Goal: Task Accomplishment & Management: Manage account settings

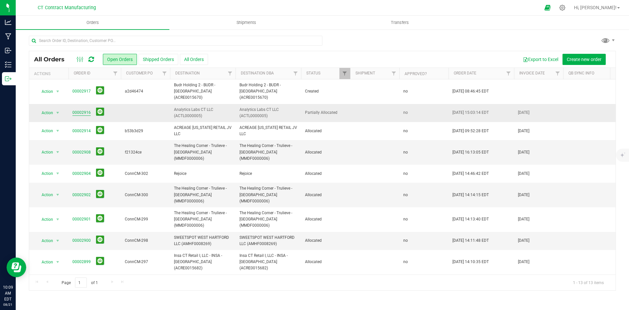
click at [85, 109] on link "00002916" at bounding box center [81, 112] width 18 height 6
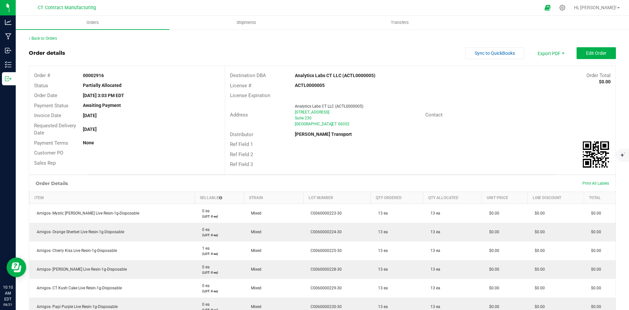
click at [204, 5] on div at bounding box center [328, 7] width 423 height 13
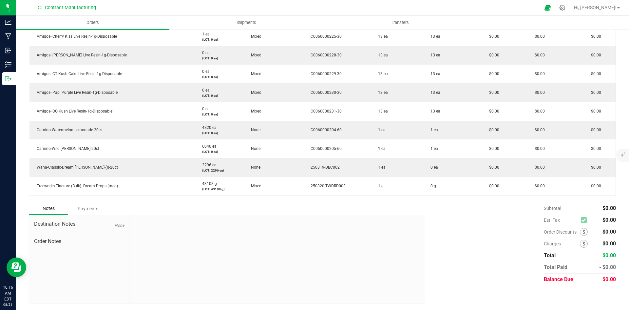
scroll to position [17, 0]
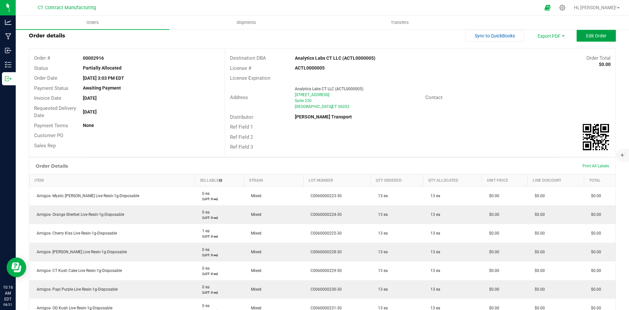
click at [589, 39] on button "Edit Order" at bounding box center [596, 36] width 39 height 12
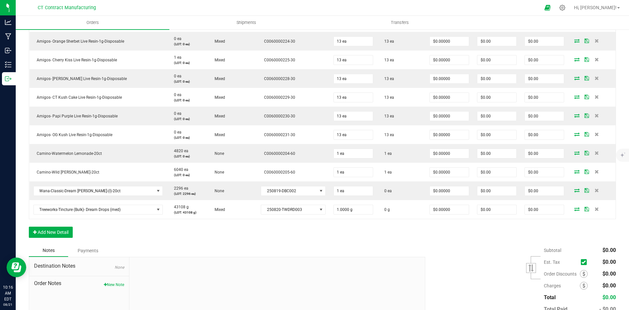
scroll to position [247, 0]
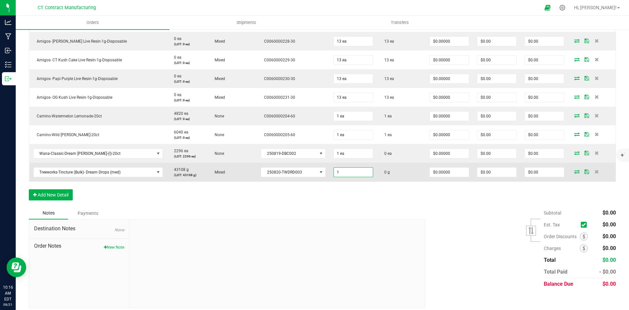
click at [344, 173] on input "1" at bounding box center [353, 171] width 39 height 9
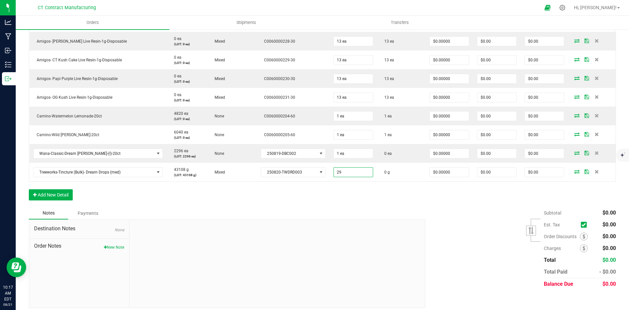
type input "29.0000 g"
click at [363, 206] on div "Order Details Print All Labels Item Sellable Strain Lot Number Qty Ordered Qty …" at bounding box center [322, 77] width 587 height 260
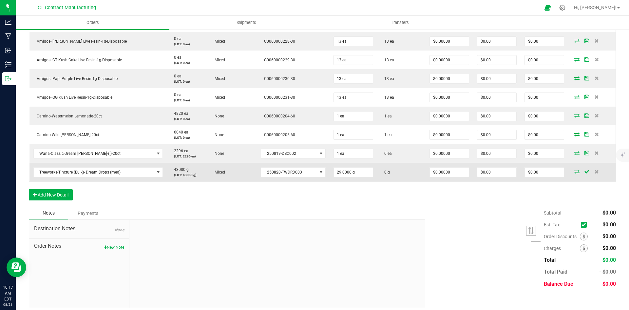
click at [574, 171] on icon at bounding box center [576, 171] width 5 height 4
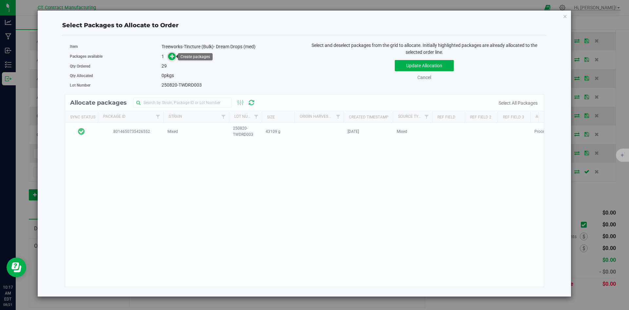
click at [173, 54] on icon at bounding box center [172, 55] width 5 height 5
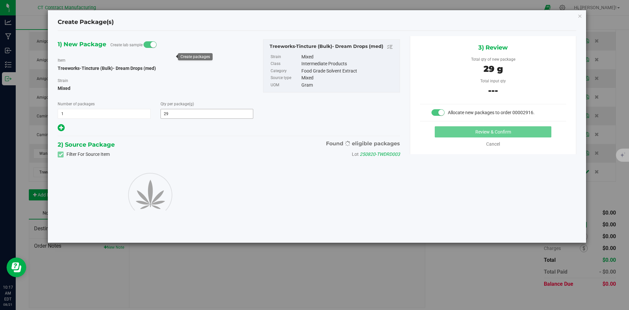
type input "29.0000"
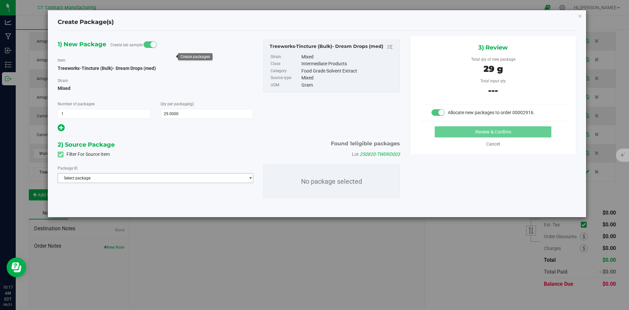
click at [133, 178] on span "Select package" at bounding box center [151, 177] width 187 height 9
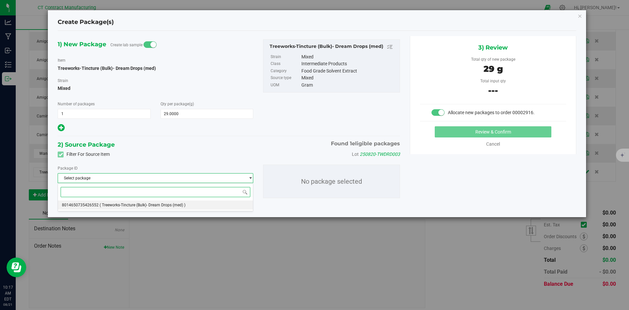
click at [125, 205] on span "( Treeworks-Tincture (Bulk)- Dream Drops (med) )" at bounding box center [143, 205] width 86 height 5
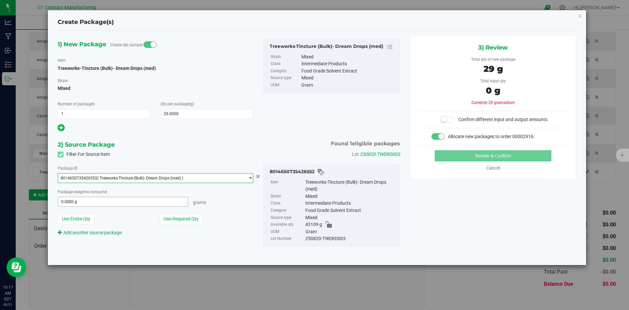
click at [128, 204] on span "0.0000 g 0" at bounding box center [123, 202] width 130 height 10
type input "29"
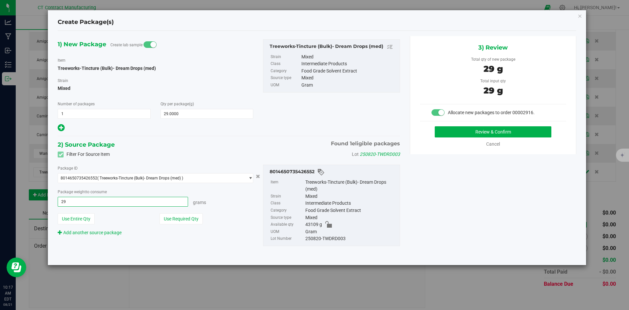
drag, startPoint x: 521, startPoint y: 182, endPoint x: 508, endPoint y: 147, distance: 37.4
click at [521, 182] on div "1) New Package Create lab sample Item Treeworks-Tincture (Bulk)- Dream Drops (m…" at bounding box center [317, 147] width 529 height 223
type input "29.0000 g"
click at [503, 131] on button "Review & Confirm" at bounding box center [493, 131] width 117 height 11
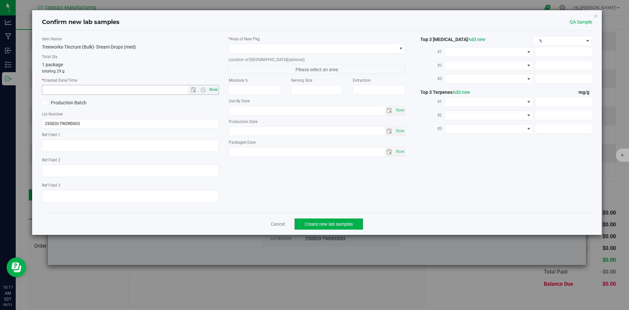
click at [211, 94] on span "Now" at bounding box center [213, 90] width 11 height 10
type input "8/21/2025 10:17 AM"
click at [241, 45] on span at bounding box center [313, 48] width 168 height 9
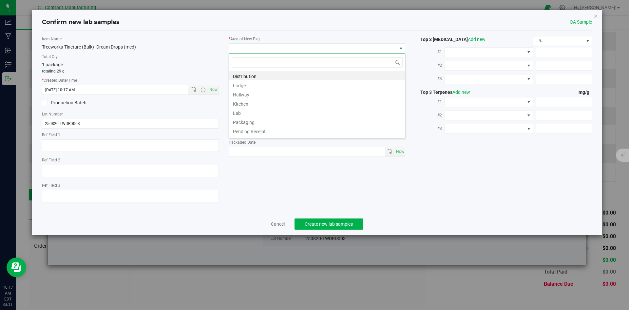
scroll to position [10, 177]
click at [242, 74] on li "Distribution" at bounding box center [317, 75] width 176 height 9
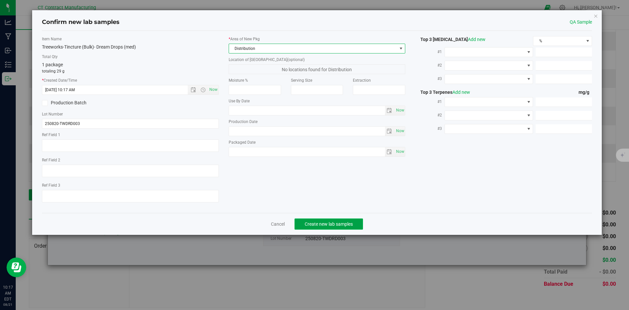
click at [310, 221] on span "Create new lab samples" at bounding box center [329, 223] width 48 height 5
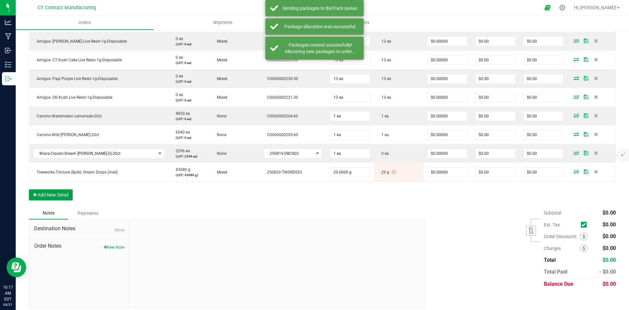
click at [65, 193] on button "Add New Detail" at bounding box center [51, 194] width 44 height 11
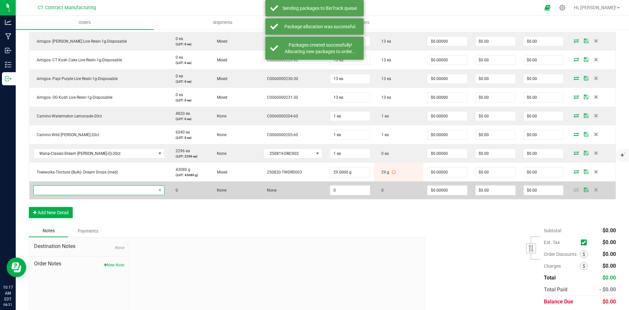
click at [65, 192] on span "NO DATA FOUND" at bounding box center [95, 189] width 122 height 9
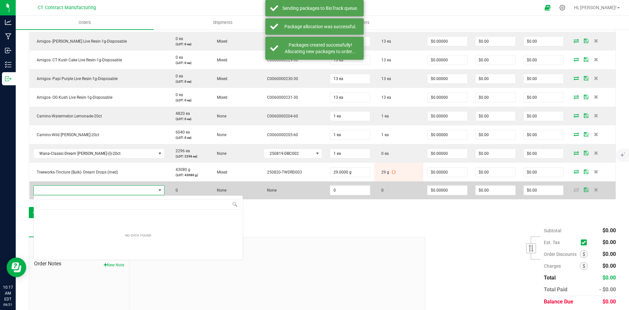
scroll to position [32760, 32654]
type input "FF Distillate"
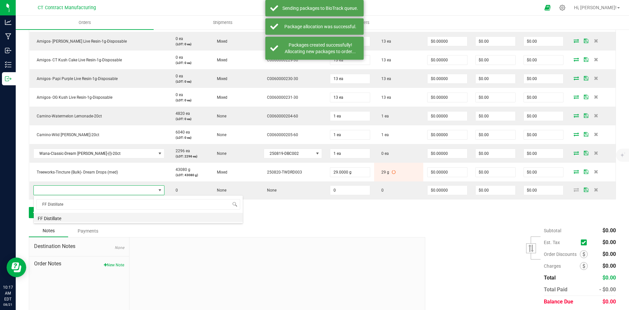
click at [86, 219] on li "FF Distillate" at bounding box center [138, 217] width 209 height 9
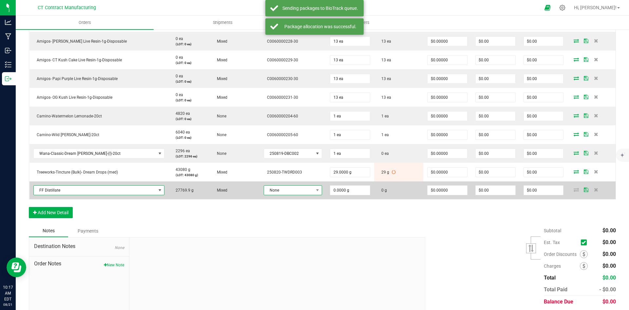
click at [264, 194] on span "None" at bounding box center [288, 189] width 49 height 9
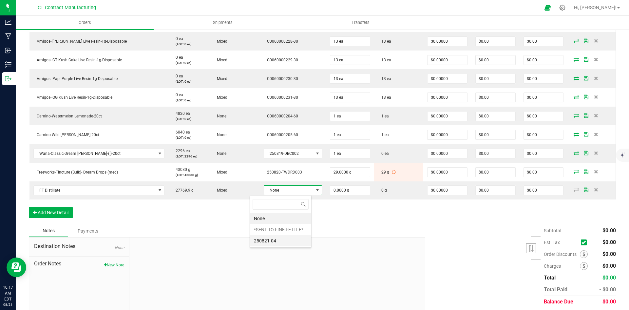
click at [285, 239] on li "250821-04" at bounding box center [280, 240] width 61 height 11
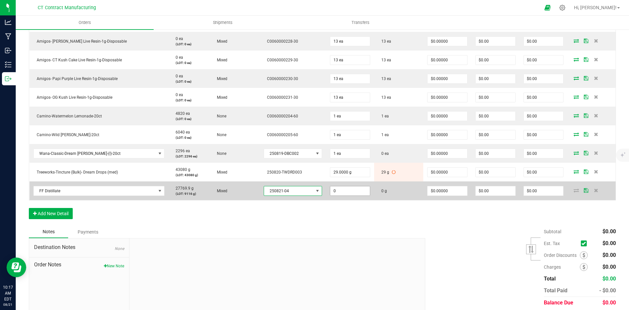
click at [345, 191] on input "0" at bounding box center [350, 190] width 40 height 9
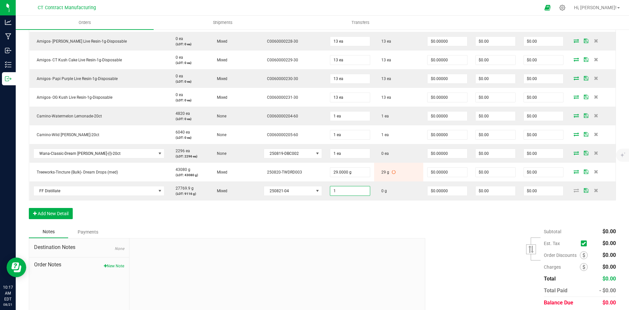
type input "1.0000 g"
click at [346, 217] on div "Order Details Print All Labels Item Sellable Strain Lot Number Qty Ordered Qty …" at bounding box center [322, 86] width 587 height 279
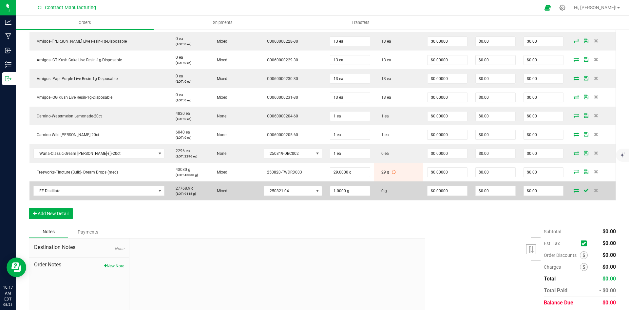
click at [574, 190] on icon at bounding box center [576, 190] width 5 height 4
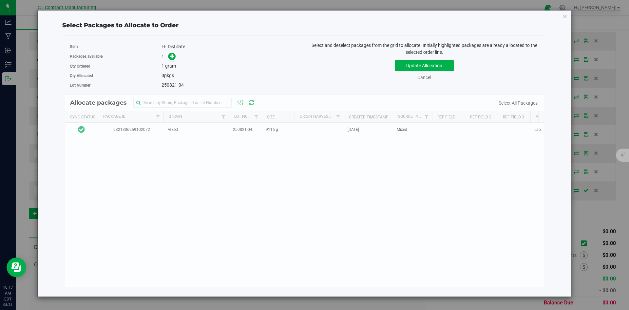
click at [564, 16] on icon "button" at bounding box center [565, 16] width 5 height 8
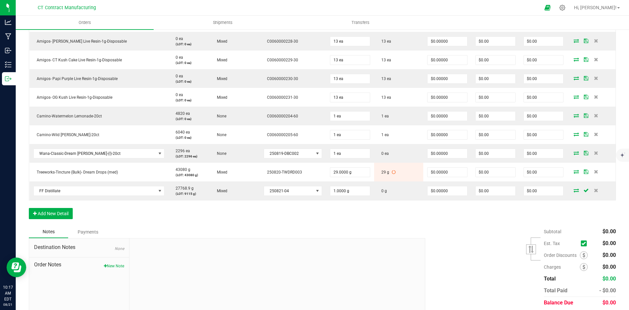
click at [234, 220] on div "Order Details Print All Labels Item Sellable Strain Lot Number Qty Ordered Qty …" at bounding box center [322, 86] width 587 height 279
click at [51, 210] on button "Add New Detail" at bounding box center [51, 213] width 44 height 11
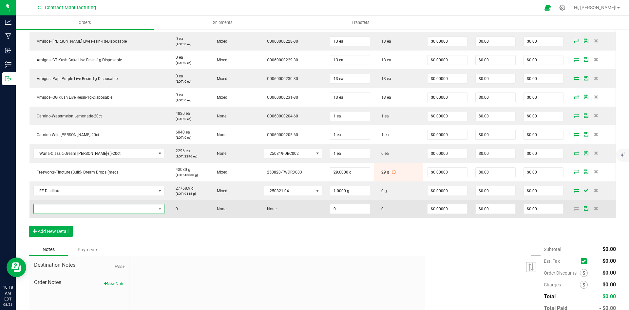
click at [62, 207] on span "NO DATA FOUND" at bounding box center [95, 208] width 122 height 9
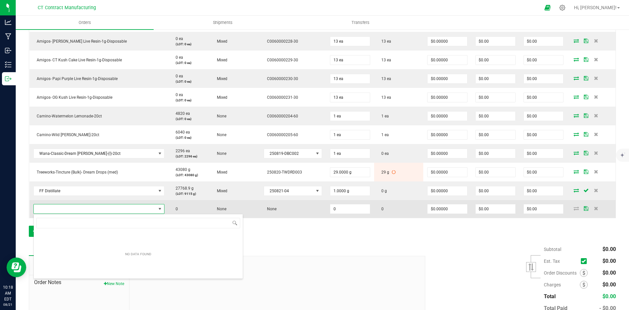
scroll to position [10, 115]
type input "Distillate"
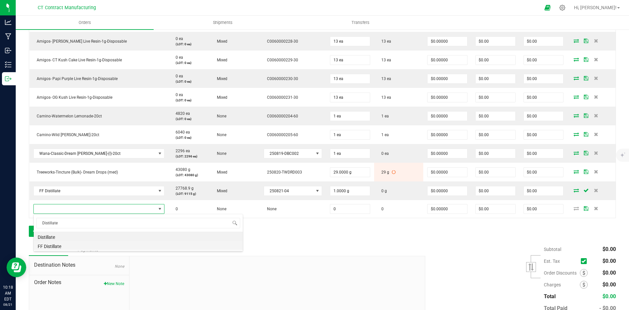
click at [102, 245] on li "FF Distillate" at bounding box center [138, 245] width 209 height 9
type input "0.0000 g"
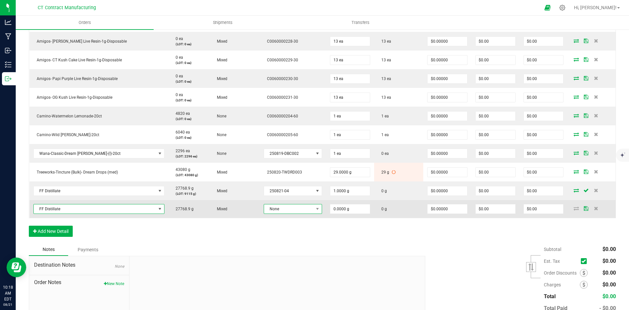
click at [276, 208] on span "None" at bounding box center [288, 208] width 49 height 9
drag, startPoint x: 185, startPoint y: 241, endPoint x: 180, endPoint y: 212, distance: 29.3
click at [185, 241] on div "Order Details Print All Labels Item Sellable Strain Lot Number Qty Ordered Qty …" at bounding box center [322, 95] width 587 height 297
click at [66, 209] on span "FF Distillate" at bounding box center [95, 208] width 122 height 9
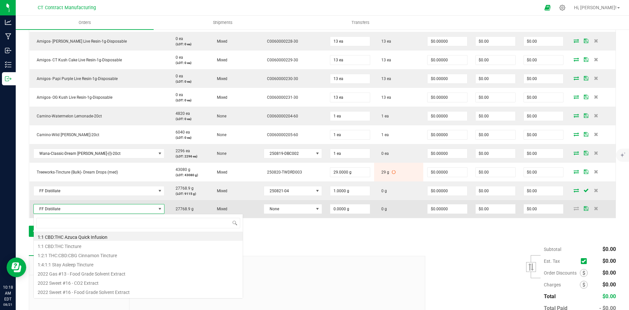
scroll to position [10, 116]
type input "Distillate"
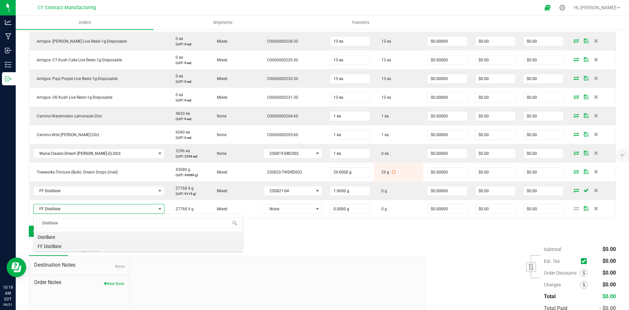
click at [61, 235] on li "Distillate" at bounding box center [138, 235] width 209 height 9
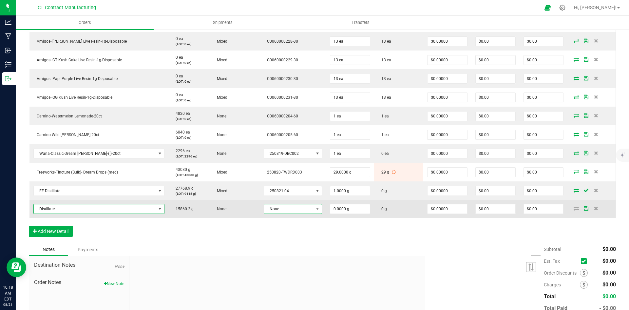
click at [284, 211] on span "None" at bounding box center [288, 208] width 49 height 9
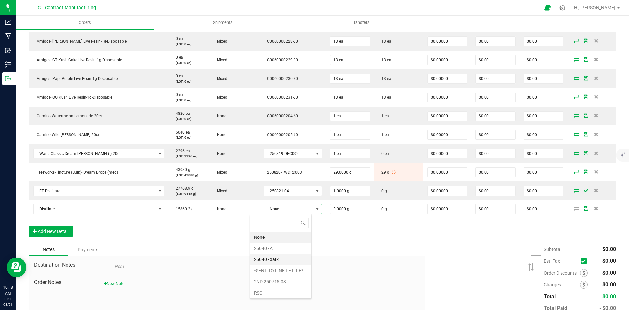
scroll to position [46, 0]
click at [288, 281] on li "250821-03" at bounding box center [280, 280] width 61 height 11
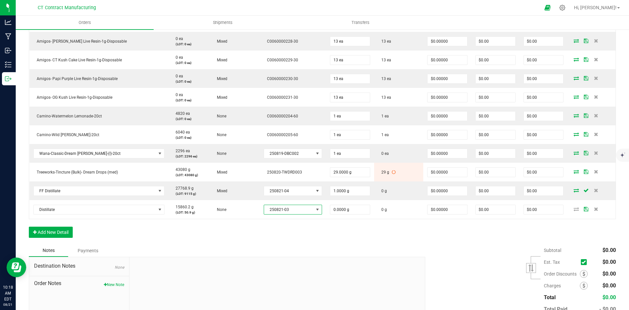
click at [299, 233] on div "Order Details Print All Labels Item Sellable Strain Lot Number Qty Ordered Qty …" at bounding box center [322, 96] width 587 height 298
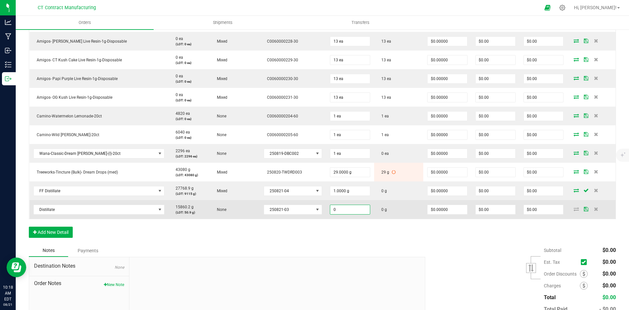
click at [333, 212] on input "0" at bounding box center [350, 209] width 40 height 9
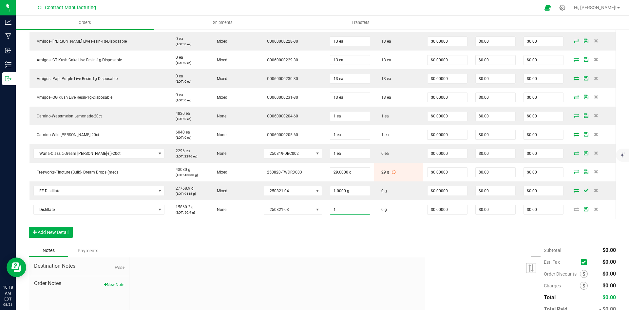
type input "1.0000 g"
click at [334, 240] on div "Order Details Print All Labels Item Sellable Strain Lot Number Qty Ordered Qty …" at bounding box center [322, 96] width 587 height 298
click at [396, 245] on div "Notes Payments" at bounding box center [225, 250] width 392 height 12
click at [64, 227] on button "Add New Detail" at bounding box center [51, 231] width 44 height 11
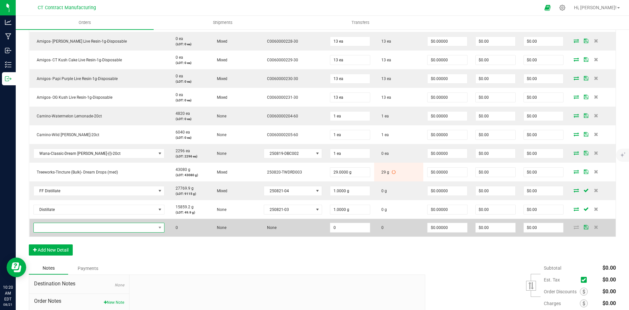
click at [66, 227] on span "NO DATA FOUND" at bounding box center [95, 227] width 122 height 9
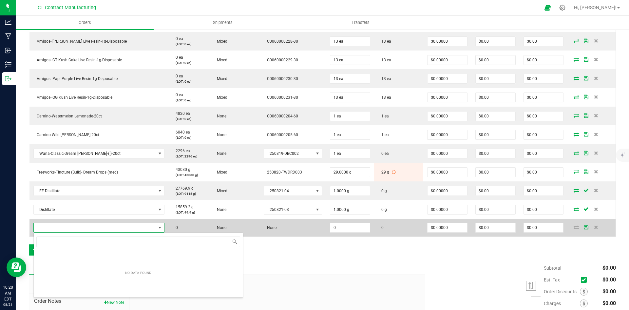
scroll to position [10, 115]
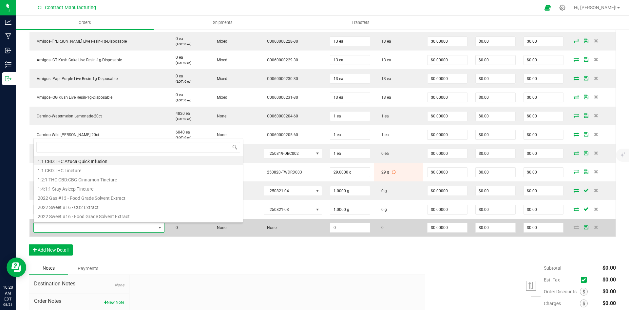
type input "Distillate"
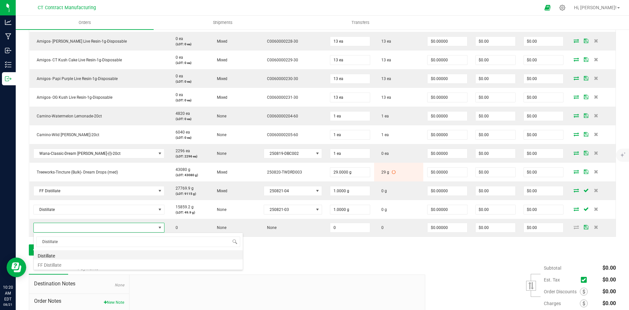
click at [67, 256] on li "Distillate" at bounding box center [138, 254] width 209 height 9
type input "0.0000 g"
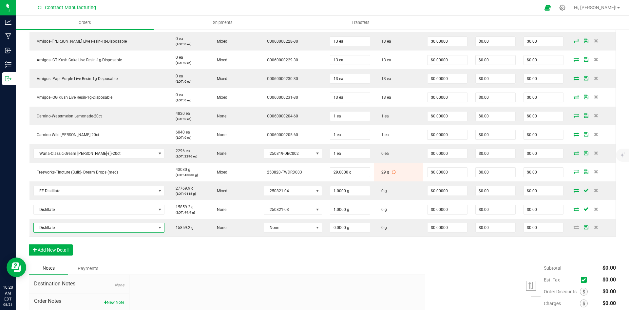
click at [274, 246] on div "Order Details Print All Labels Item Sellable Strain Lot Number Qty Ordered Qty …" at bounding box center [322, 104] width 587 height 315
click at [49, 246] on button "Add New Detail" at bounding box center [51, 249] width 44 height 11
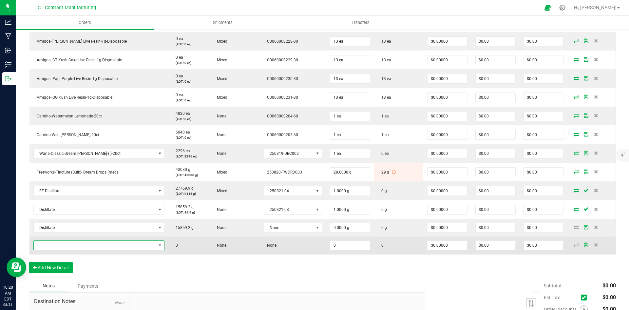
click at [101, 245] on span "NO DATA FOUND" at bounding box center [95, 245] width 122 height 9
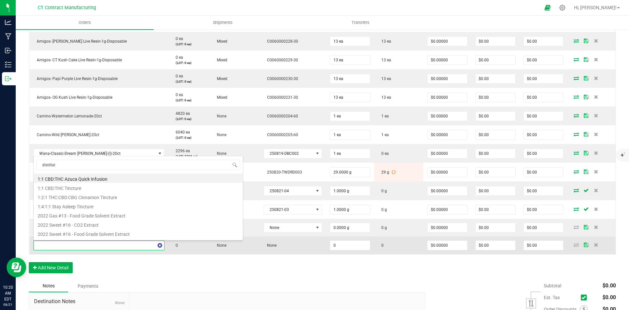
type input "distillate"
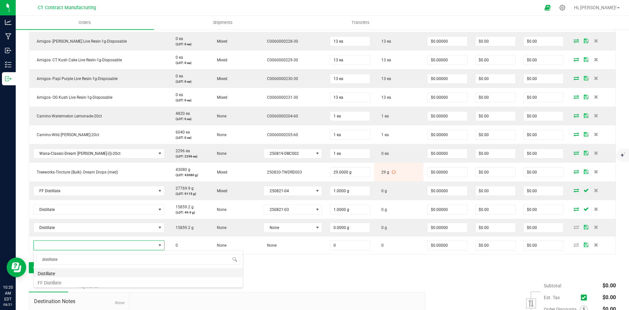
click at [84, 270] on li "Distillate" at bounding box center [138, 272] width 209 height 9
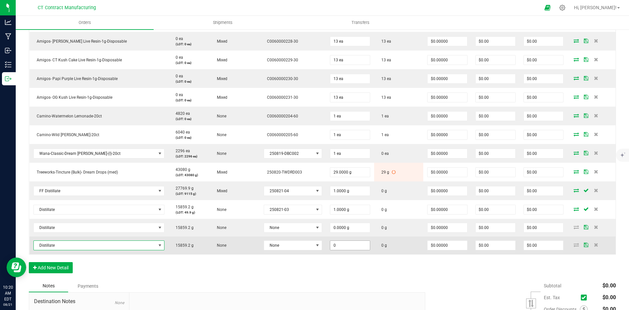
click at [338, 243] on input "0" at bounding box center [350, 245] width 40 height 9
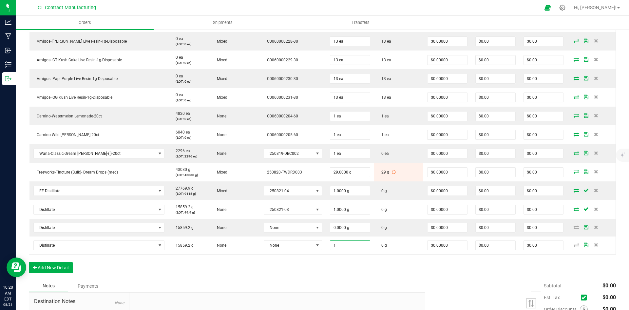
type input "1.0000 g"
click at [339, 268] on div "Order Details Print All Labels Item Sellable Strain Lot Number Qty Ordered Qty …" at bounding box center [322, 113] width 587 height 333
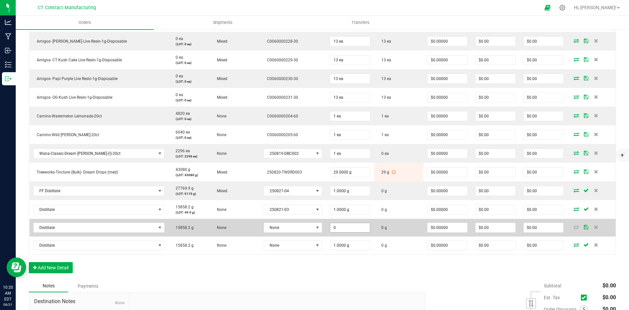
click at [330, 225] on input "0" at bounding box center [350, 227] width 40 height 9
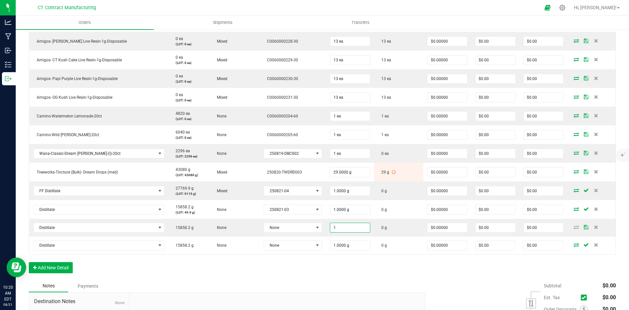
type input "1.0000 g"
click at [332, 273] on div "Order Details Print All Labels Item Sellable Strain Lot Number Qty Ordered Qty …" at bounding box center [322, 113] width 587 height 333
click at [58, 265] on button "Add New Detail" at bounding box center [51, 267] width 44 height 11
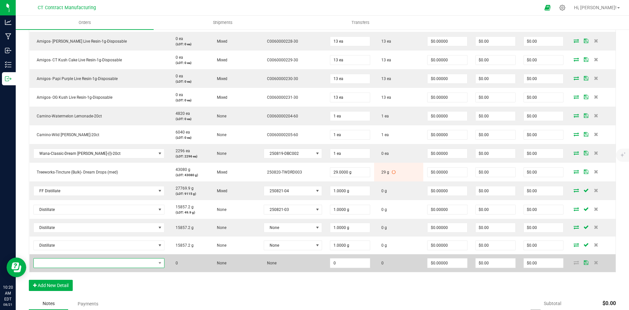
click at [64, 261] on span "NO DATA FOUND" at bounding box center [95, 262] width 122 height 9
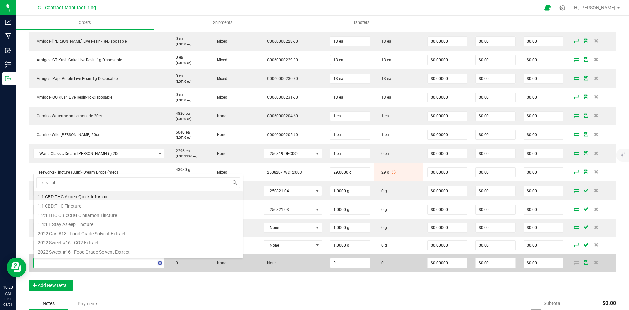
type input "distillate"
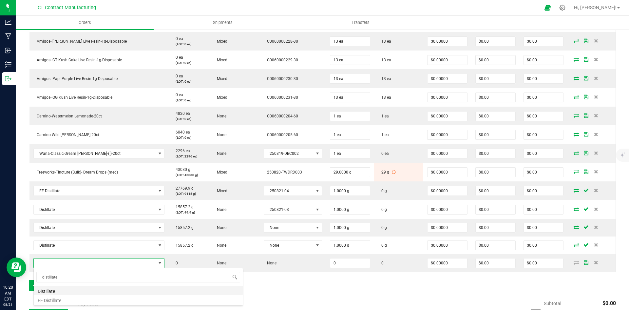
click at [64, 290] on li "Distillate" at bounding box center [138, 289] width 209 height 9
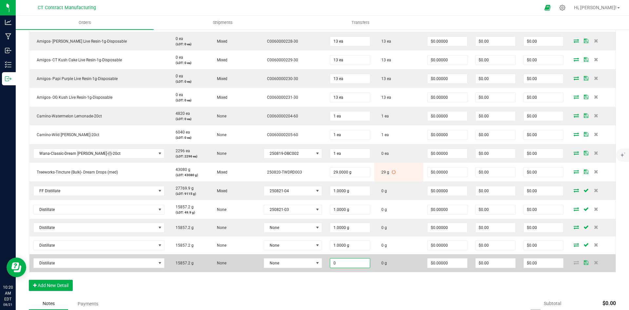
click at [338, 260] on input "0" at bounding box center [350, 262] width 40 height 9
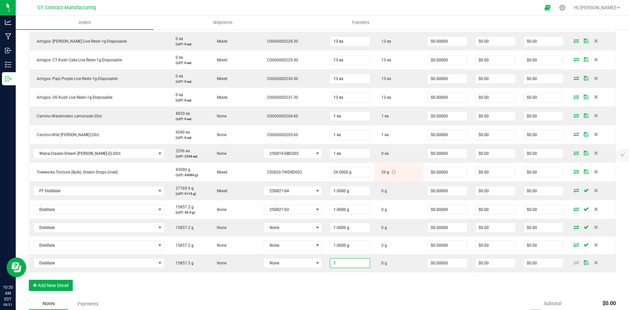
type input "1.0000 g"
click at [339, 273] on div "Order Details Print All Labels Item Sellable Strain Lot Number Qty Ordered Qty …" at bounding box center [322, 122] width 587 height 351
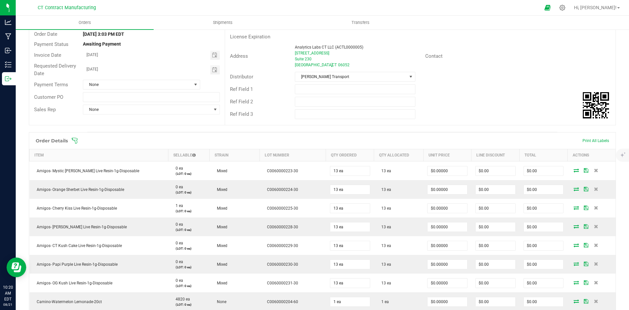
scroll to position [17, 0]
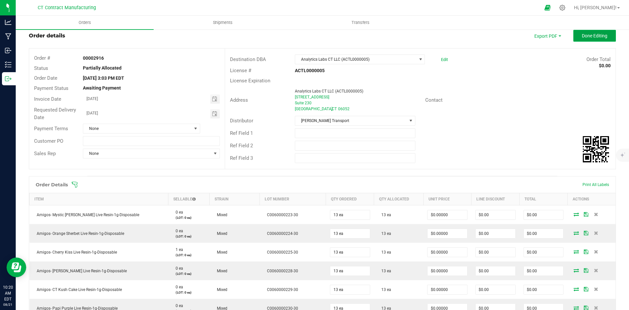
click at [582, 37] on span "Done Editing" at bounding box center [595, 35] width 26 height 5
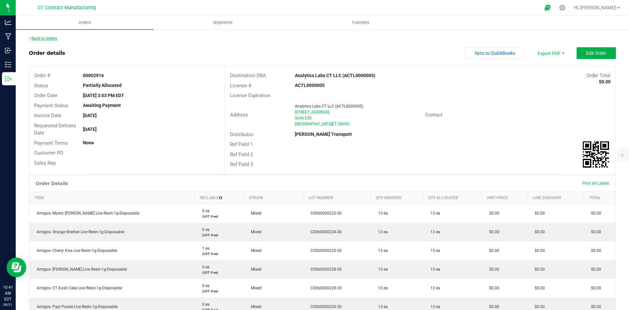
click at [42, 38] on link "Back to Orders" at bounding box center [43, 38] width 28 height 5
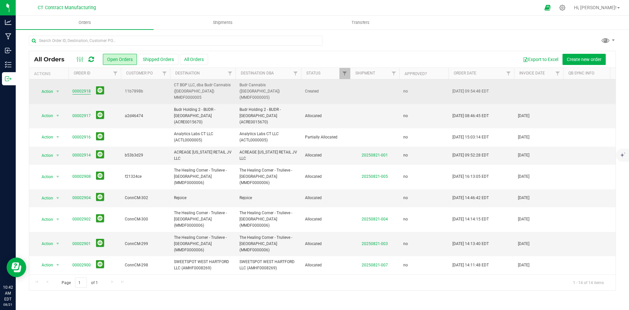
click at [76, 88] on link "00002918" at bounding box center [81, 91] width 18 height 6
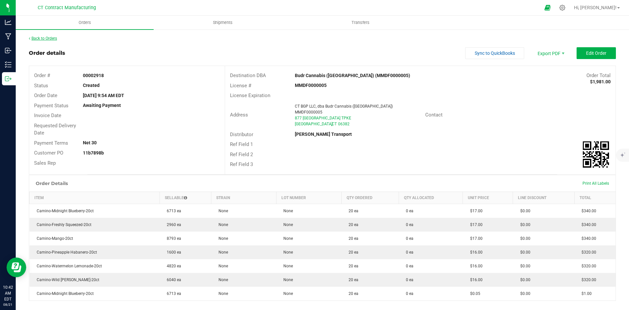
click at [43, 40] on link "Back to Orders" at bounding box center [43, 38] width 28 height 5
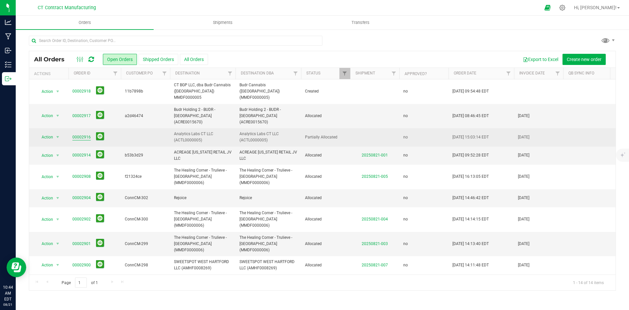
click at [81, 134] on link "00002916" at bounding box center [81, 137] width 18 height 6
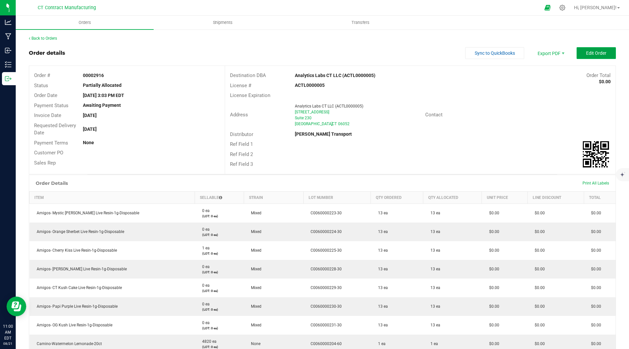
click at [578, 51] on button "Edit Order" at bounding box center [596, 53] width 39 height 12
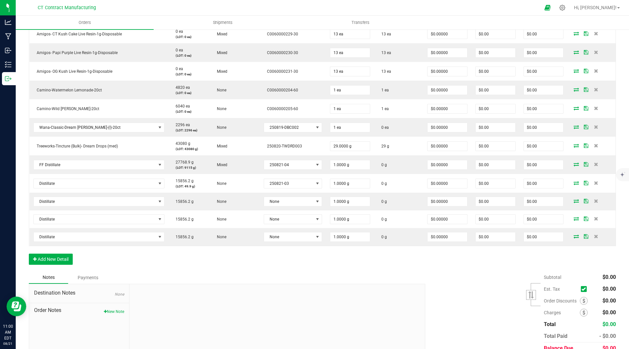
scroll to position [273, 0]
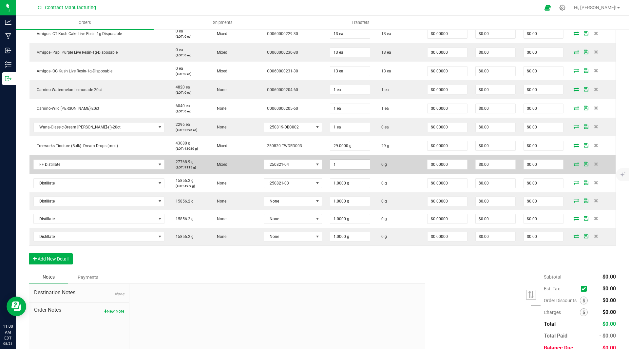
click at [340, 166] on input "1" at bounding box center [350, 164] width 40 height 9
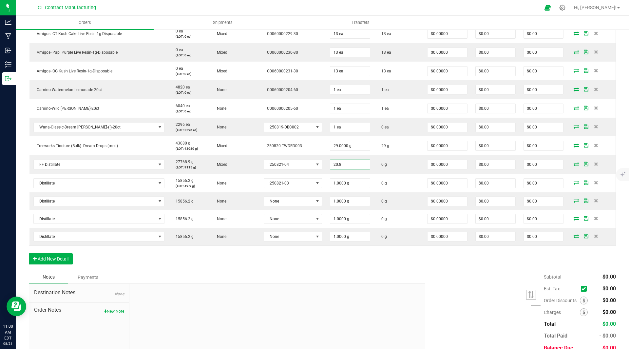
type input "20.8000 g"
click at [413, 261] on div "Order Details Print All Labels Item Sellable Strain Lot Number Qty Ordered Qty …" at bounding box center [322, 95] width 587 height 351
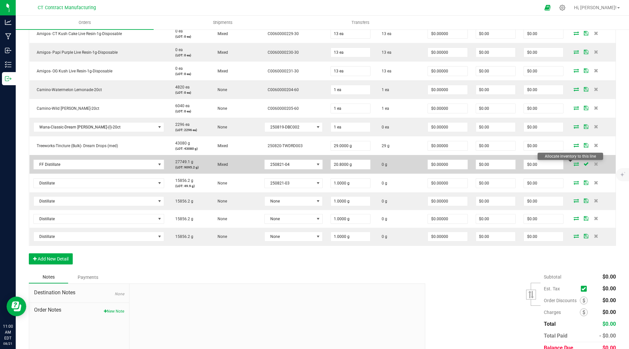
click at [574, 166] on icon at bounding box center [576, 164] width 5 height 4
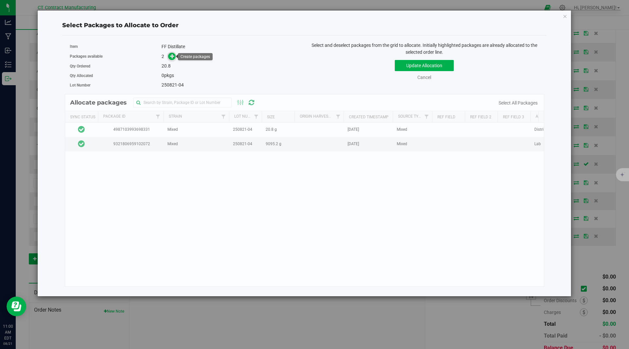
click at [174, 54] on icon at bounding box center [172, 56] width 5 height 5
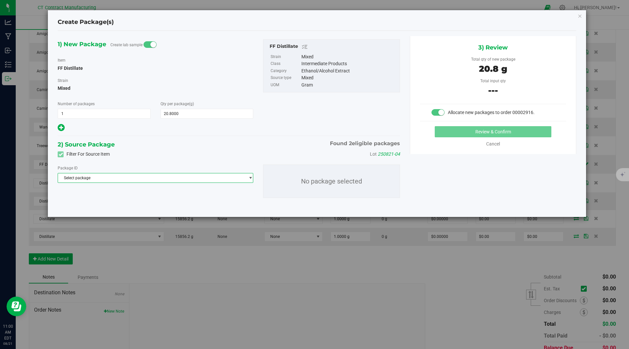
click at [103, 175] on span "Select package" at bounding box center [151, 177] width 187 height 9
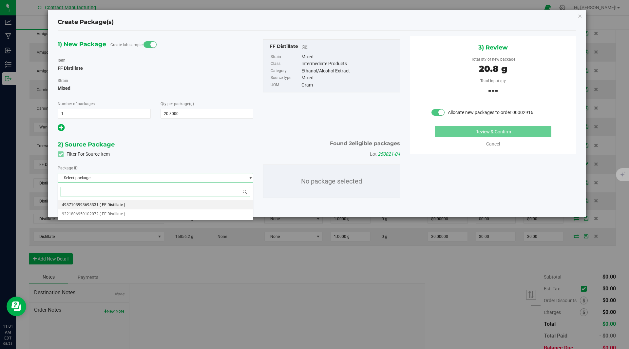
click at [105, 203] on span "( FF Distillate )" at bounding box center [113, 205] width 26 height 5
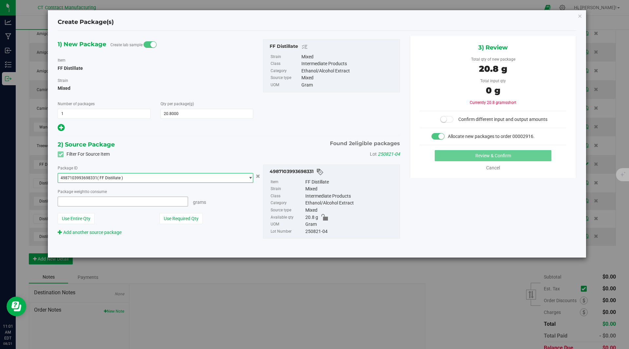
click at [125, 201] on span at bounding box center [123, 202] width 130 height 10
type input "20.8"
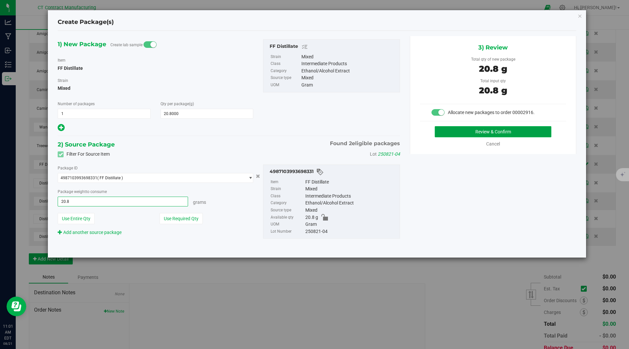
type input "20.8000 g"
click at [458, 131] on button "Review & Confirm" at bounding box center [493, 131] width 117 height 11
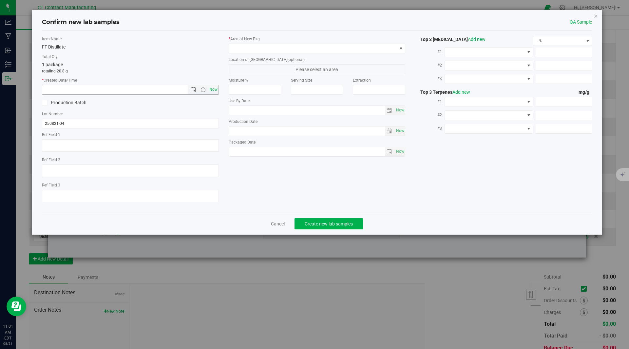
click at [212, 90] on span "Now" at bounding box center [213, 90] width 11 height 10
type input "8/21/2025 11:01 AM"
click at [285, 48] on span at bounding box center [313, 48] width 168 height 9
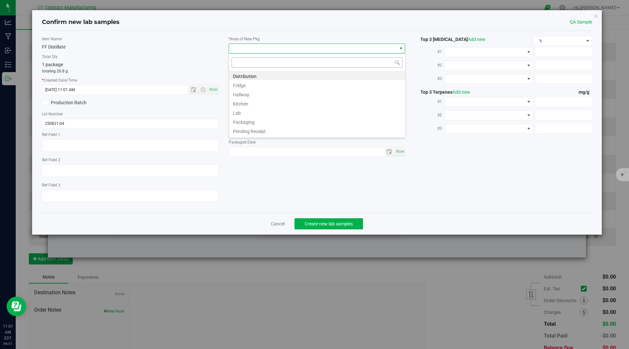
scroll to position [10, 177]
click at [286, 72] on li "Distribution" at bounding box center [317, 75] width 176 height 9
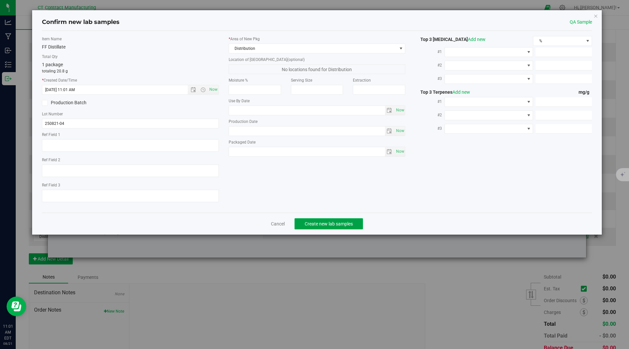
click at [319, 220] on button "Create new lab samples" at bounding box center [329, 223] width 68 height 11
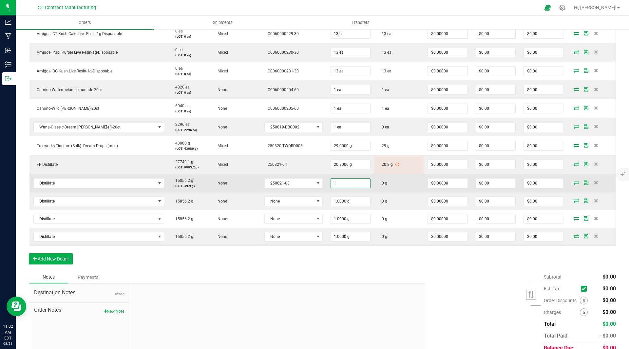
click at [341, 185] on input "1" at bounding box center [350, 183] width 39 height 9
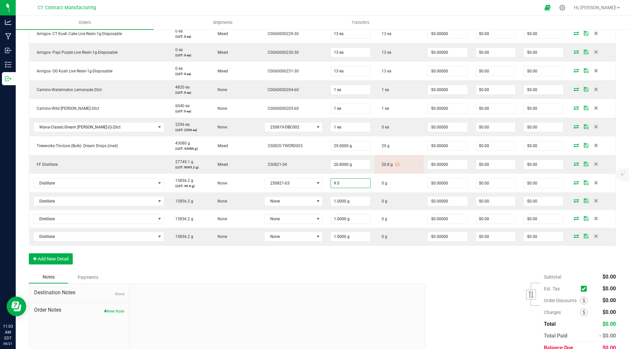
type input "9.0000 g"
click at [370, 262] on div "Order Details Print All Labels Item Sellable Strain Lot Number Qty Ordered Qty …" at bounding box center [322, 95] width 587 height 351
click at [268, 264] on div "Order Details Print All Labels Item Sellable Strain Lot Number Qty Ordered Qty …" at bounding box center [322, 95] width 587 height 351
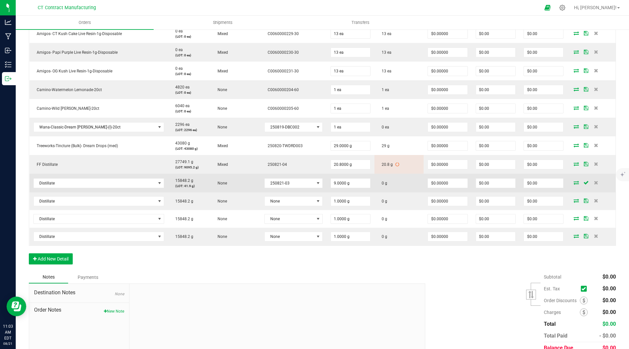
click at [574, 183] on icon at bounding box center [576, 183] width 5 height 4
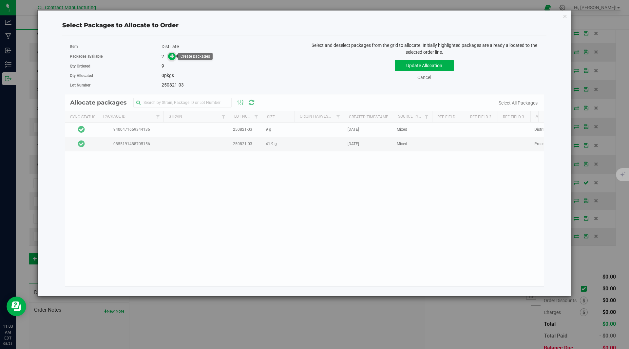
click at [174, 55] on icon at bounding box center [172, 56] width 5 height 5
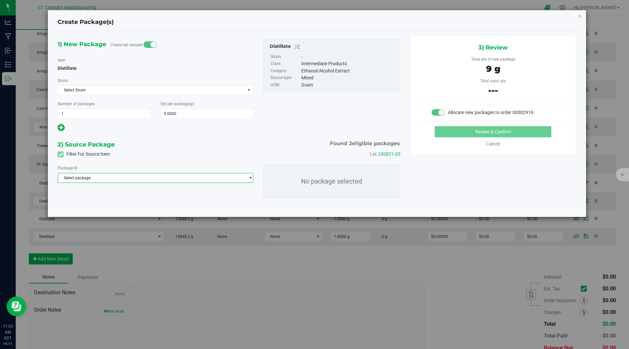
click at [117, 179] on span "Select package" at bounding box center [151, 177] width 187 height 9
click at [110, 215] on span "( Distillate )" at bounding box center [110, 214] width 20 height 5
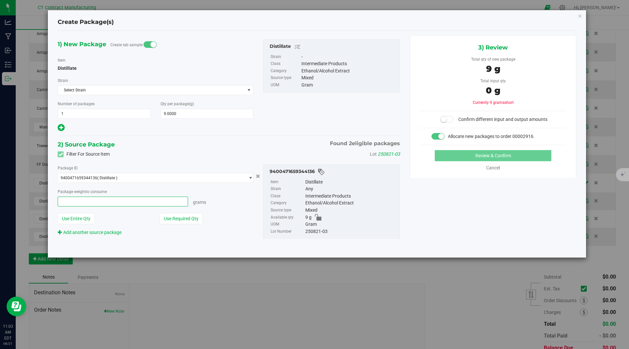
click at [134, 204] on span at bounding box center [123, 202] width 130 height 10
type input "9"
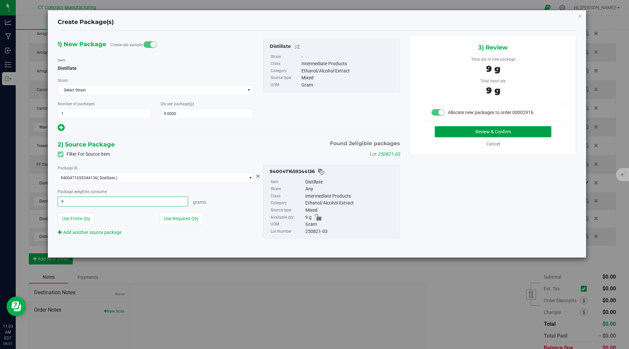
type input "9.0000 g"
click at [455, 133] on button "Review & Confirm" at bounding box center [493, 131] width 117 height 11
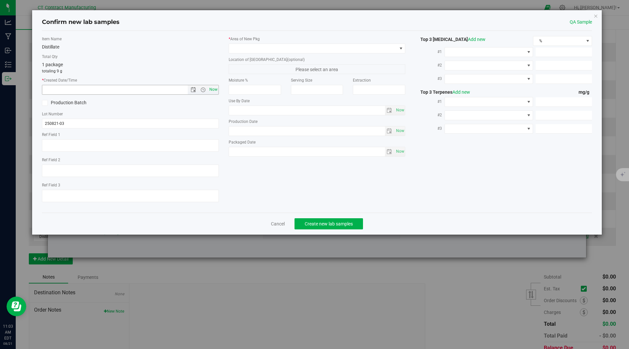
click at [217, 87] on span "Now" at bounding box center [213, 90] width 11 height 10
type input "8/21/2025 11:03 AM"
click at [277, 50] on span at bounding box center [313, 48] width 168 height 9
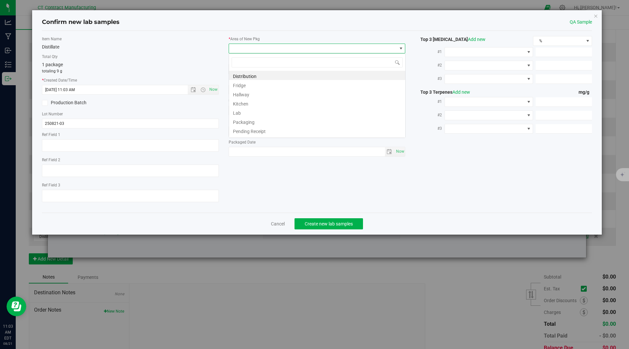
scroll to position [10, 177]
click at [272, 75] on li "Distribution" at bounding box center [317, 75] width 176 height 9
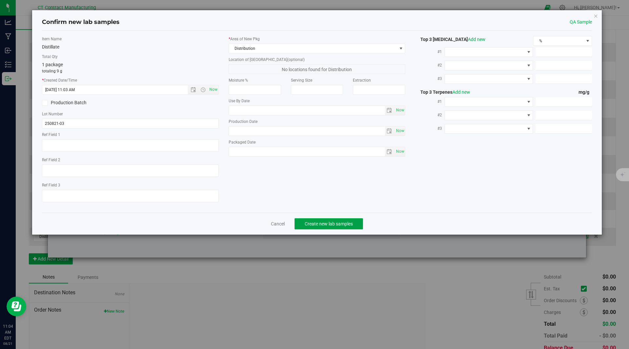
click at [320, 222] on span "Create new lab samples" at bounding box center [329, 223] width 48 height 5
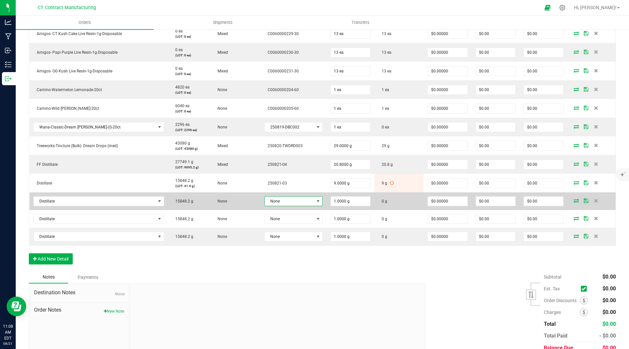
click at [299, 204] on span "None" at bounding box center [289, 201] width 49 height 9
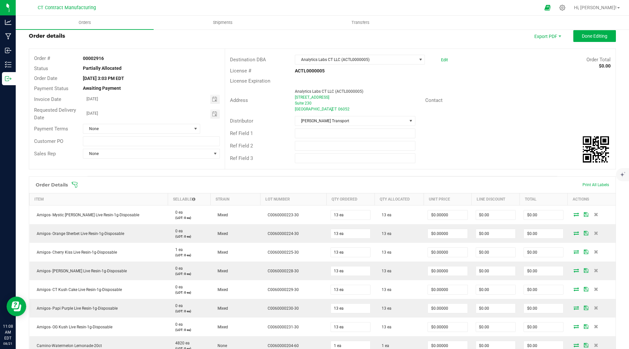
scroll to position [0, 0]
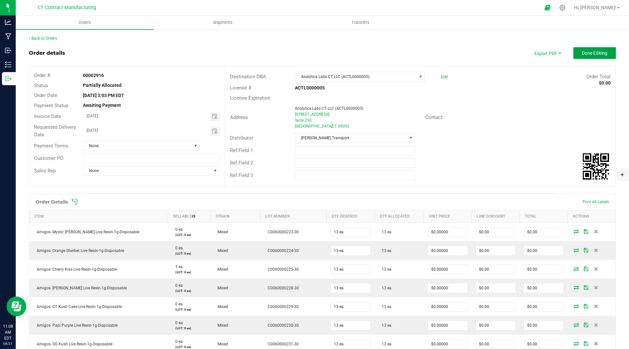
click at [582, 54] on span "Done Editing" at bounding box center [595, 52] width 26 height 5
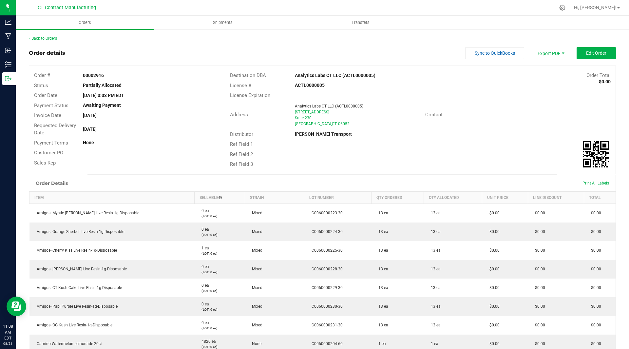
click at [595, 47] on div "Back to Orders Order details Sync to QuickBooks Export PDF Edit Order Order # 0…" at bounding box center [322, 315] width 587 height 560
click at [581, 51] on button "Edit Order" at bounding box center [596, 53] width 39 height 12
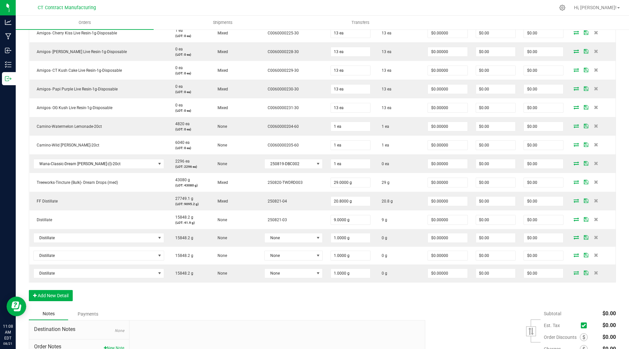
scroll to position [238, 0]
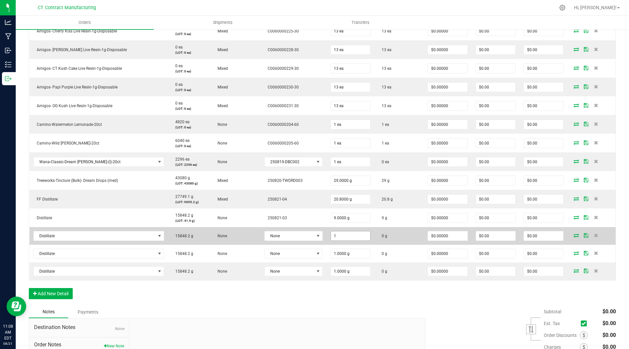
click at [331, 236] on input "1" at bounding box center [350, 235] width 39 height 9
type input "9.0000 g"
click at [291, 239] on span "None" at bounding box center [289, 235] width 49 height 9
click at [284, 236] on span "None" at bounding box center [289, 235] width 49 height 9
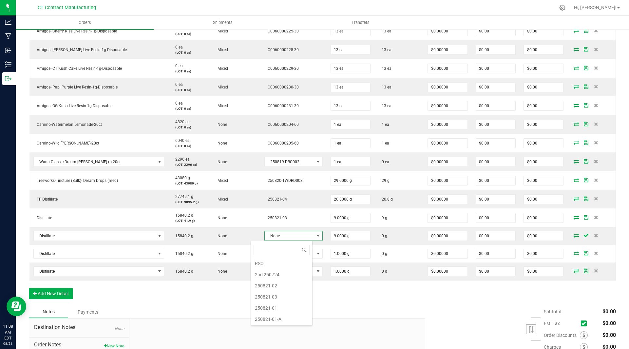
scroll to position [57, 0]
click at [275, 318] on li "250821-01-A" at bounding box center [281, 318] width 61 height 11
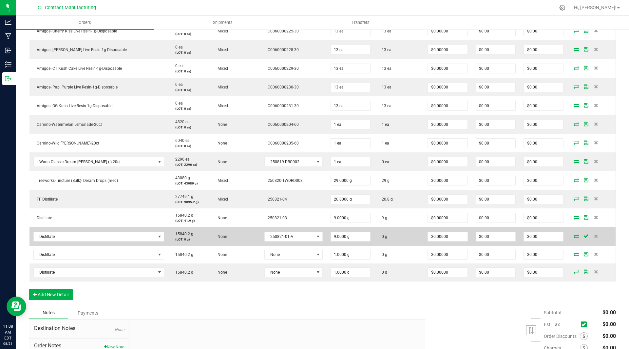
click at [574, 235] on icon at bounding box center [576, 236] width 5 height 4
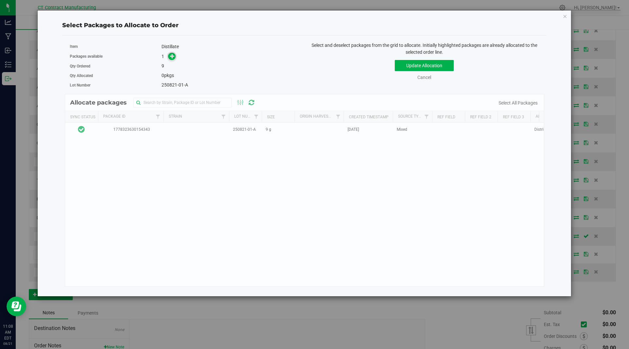
click at [171, 54] on icon at bounding box center [172, 55] width 5 height 5
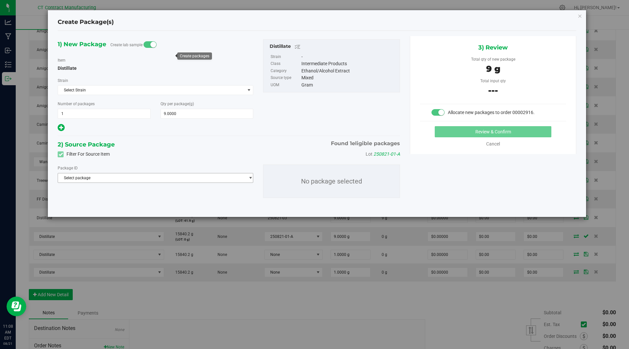
click at [136, 177] on span "Select package" at bounding box center [151, 177] width 187 height 9
click at [119, 205] on span "( Distillate )" at bounding box center [110, 205] width 20 height 5
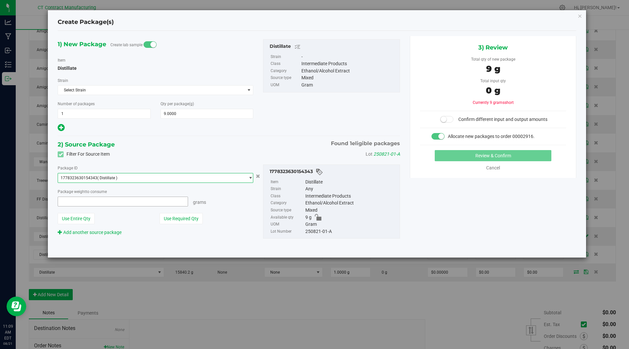
click at [158, 205] on span at bounding box center [123, 202] width 130 height 10
type input "9"
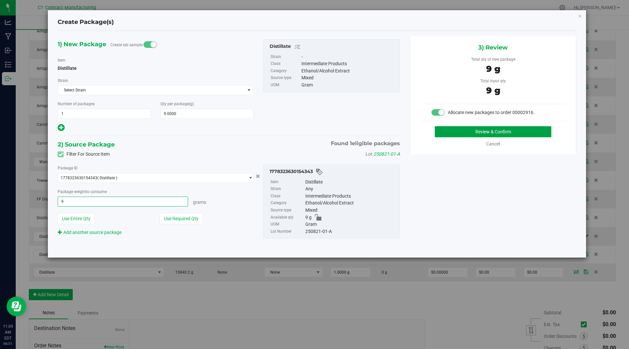
type input "9.0000 g"
click at [478, 128] on button "Review & Confirm" at bounding box center [493, 131] width 117 height 11
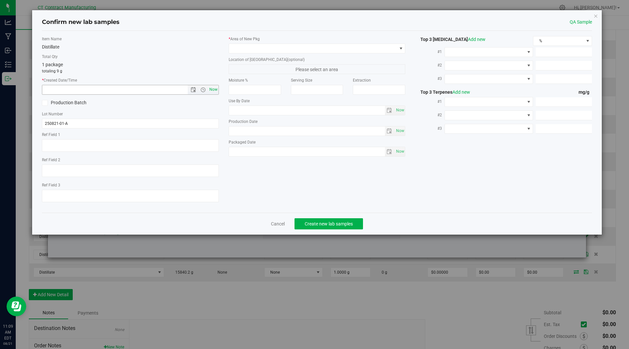
click at [212, 89] on span "Now" at bounding box center [213, 90] width 11 height 10
type input "8/21/2025 11:09 AM"
click at [264, 52] on span at bounding box center [313, 48] width 168 height 9
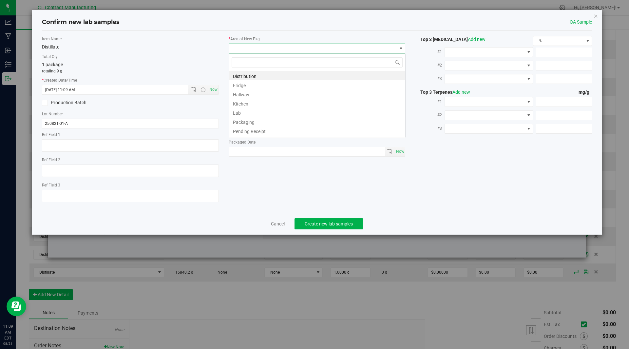
scroll to position [10, 177]
click at [261, 75] on li "Distribution" at bounding box center [317, 75] width 176 height 9
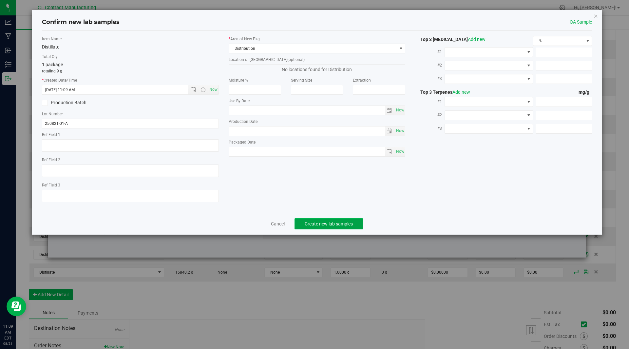
click at [328, 221] on span "Create new lab samples" at bounding box center [329, 223] width 48 height 5
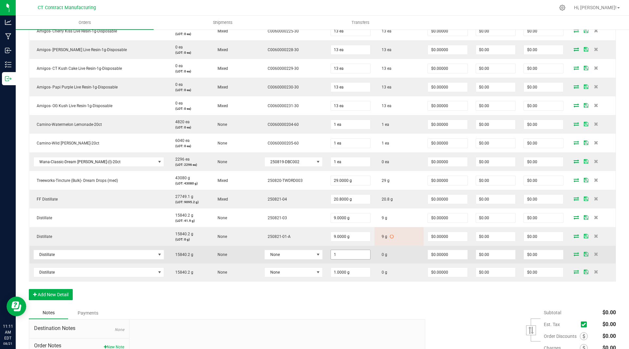
click at [339, 253] on input "1" at bounding box center [350, 254] width 39 height 9
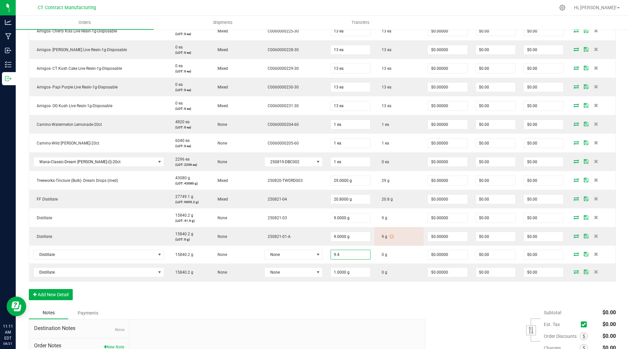
type input "9.4000 g"
click at [352, 296] on div "Order Details Print All Labels Item Sellable Strain Lot Number Qty Ordered Qty …" at bounding box center [322, 131] width 587 height 352
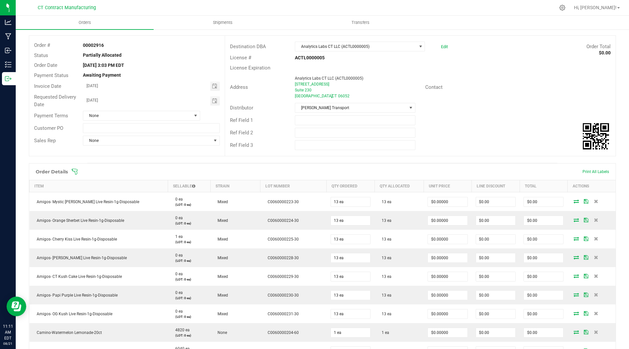
scroll to position [6, 0]
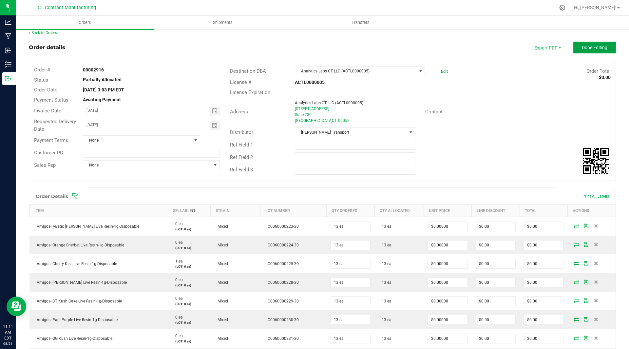
click at [587, 47] on span "Done Editing" at bounding box center [595, 47] width 26 height 5
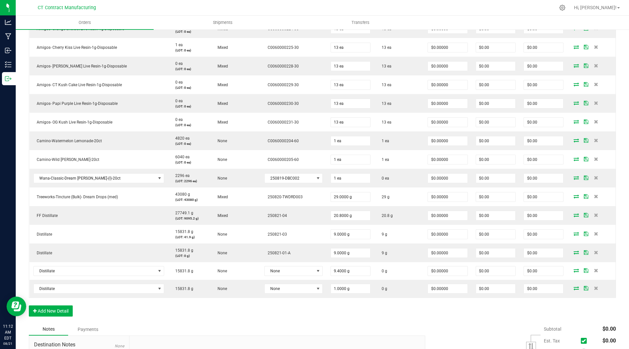
scroll to position [222, 0]
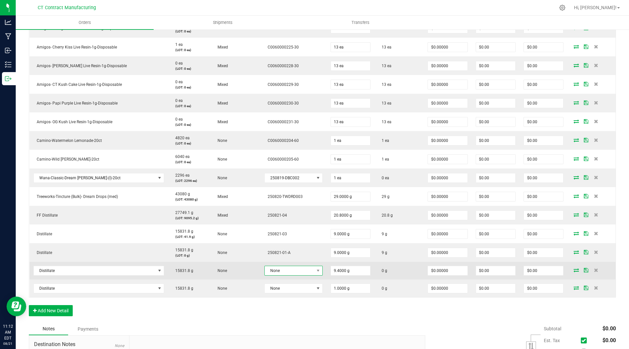
click at [287, 270] on span "None" at bounding box center [289, 270] width 49 height 9
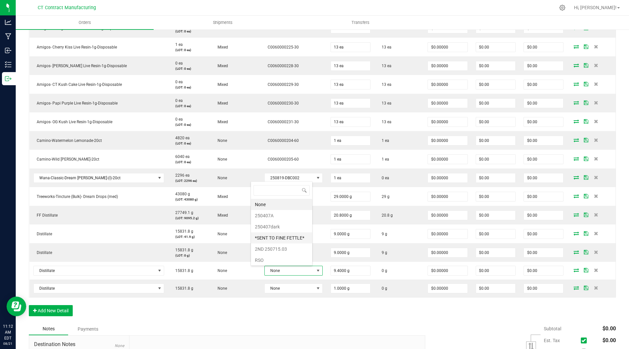
scroll to position [57, 0]
click at [276, 257] on li "250821-01-B" at bounding box center [281, 258] width 61 height 11
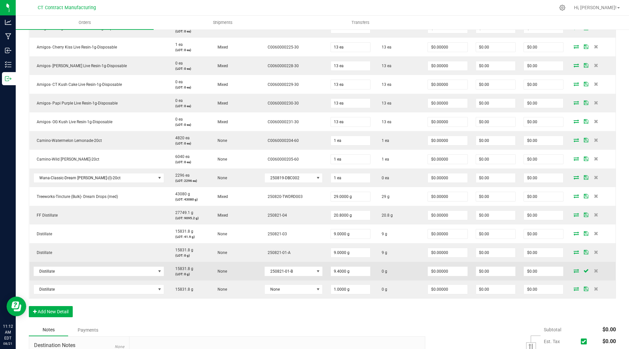
click at [574, 270] on icon at bounding box center [576, 271] width 5 height 4
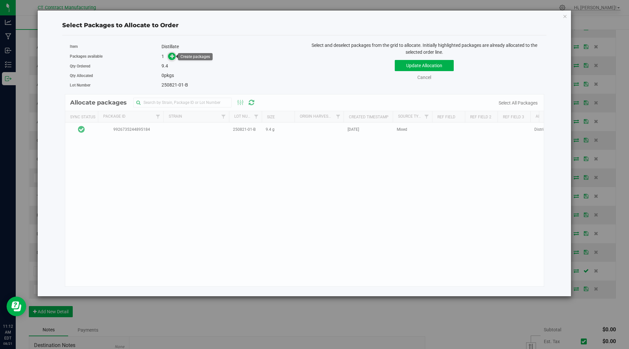
click at [174, 55] on icon at bounding box center [172, 55] width 5 height 5
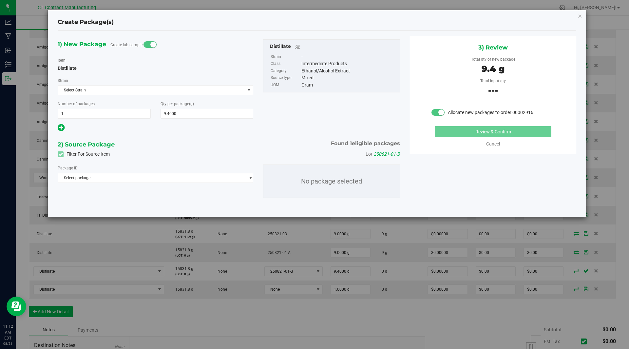
click at [148, 171] on div "Package ID" at bounding box center [156, 168] width 196 height 7
click at [149, 178] on span "Select package" at bounding box center [151, 177] width 187 height 9
click at [125, 205] on li "9926735244895184 ( Distillate )" at bounding box center [155, 204] width 195 height 9
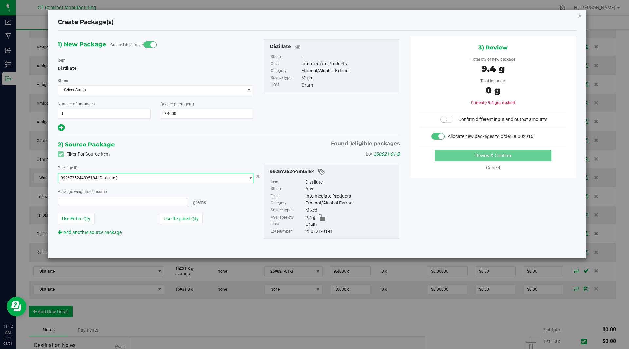
click at [111, 203] on span at bounding box center [123, 202] width 130 height 10
type input "9.4"
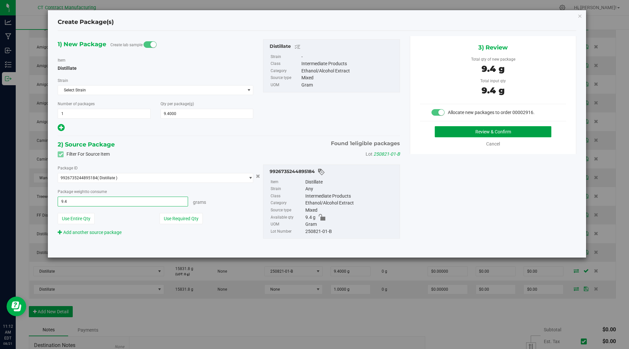
type input "9.4000 g"
click at [456, 134] on button "Review & Confirm" at bounding box center [493, 131] width 117 height 11
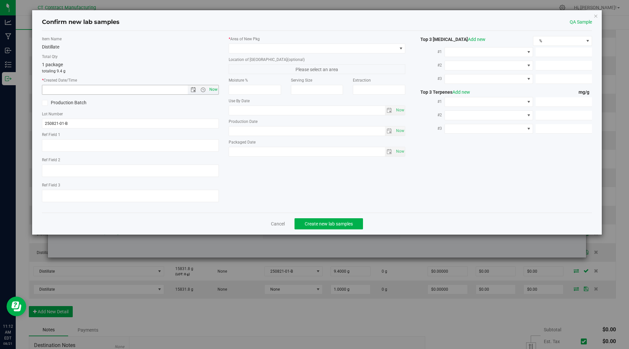
click at [213, 89] on span "Now" at bounding box center [213, 90] width 11 height 10
type input "[DATE] 11:12 AM"
click at [294, 52] on span at bounding box center [313, 48] width 168 height 9
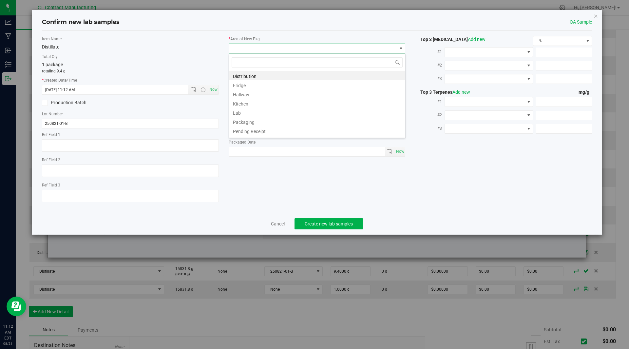
scroll to position [10, 177]
click at [280, 75] on li "Distribution" at bounding box center [317, 75] width 176 height 9
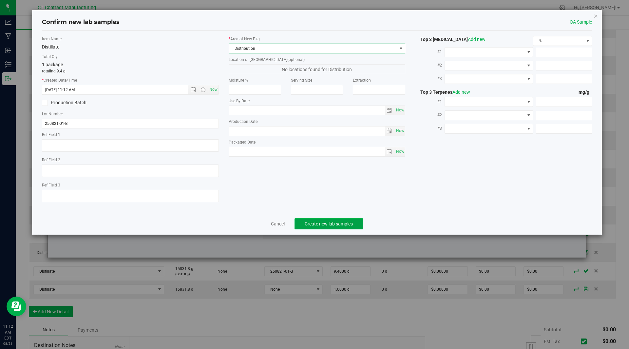
click at [319, 225] on span "Create new lab samples" at bounding box center [329, 223] width 48 height 5
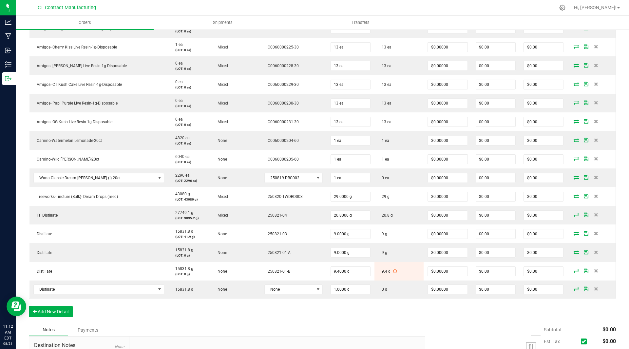
click at [395, 8] on div at bounding box center [336, 7] width 438 height 13
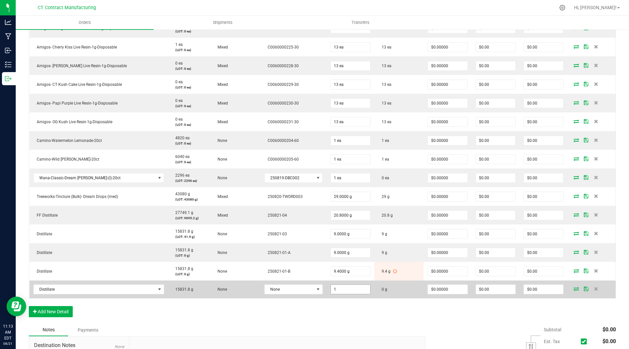
click at [337, 291] on input "1" at bounding box center [350, 289] width 39 height 9
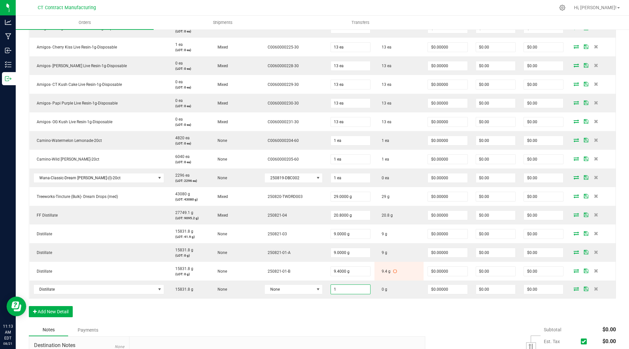
type input "1.0000 g"
click at [502, 3] on div at bounding box center [336, 7] width 438 height 13
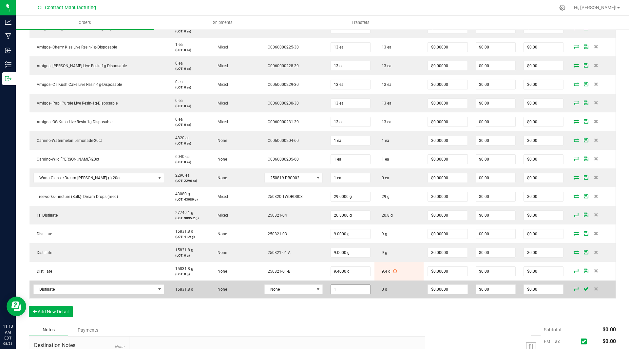
click at [333, 285] on input "1" at bounding box center [350, 289] width 39 height 9
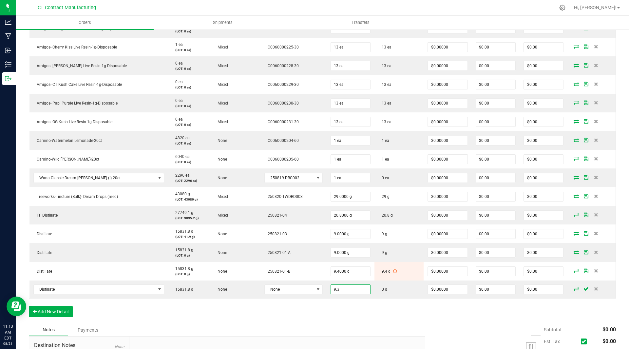
type input "9.3000 g"
click at [354, 311] on div "Order Details Print All Labels Item Sellable Strain Lot Number Qty Ordered Qty …" at bounding box center [322, 147] width 587 height 353
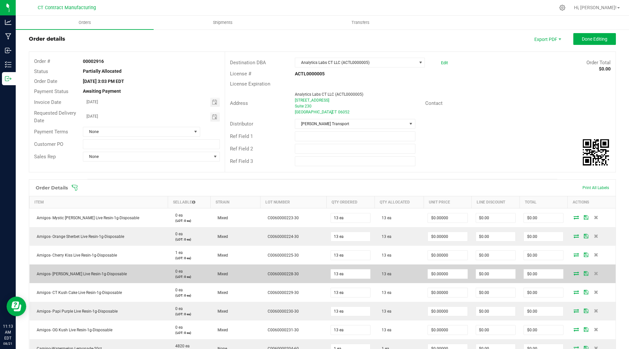
scroll to position [3, 0]
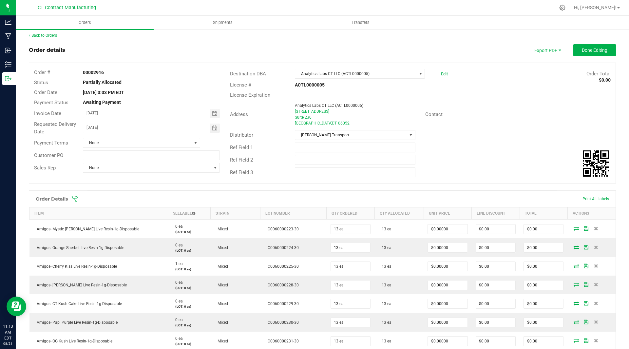
click at [591, 44] on div "Back to Orders Order details Export PDF Done Editing Order # 00002916 Status Pa…" at bounding box center [322, 337] width 587 height 611
click at [582, 49] on span "Done Editing" at bounding box center [595, 50] width 26 height 5
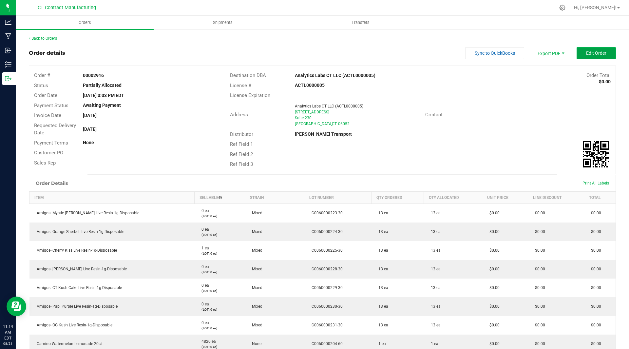
click at [595, 50] on span "Edit Order" at bounding box center [596, 52] width 20 height 5
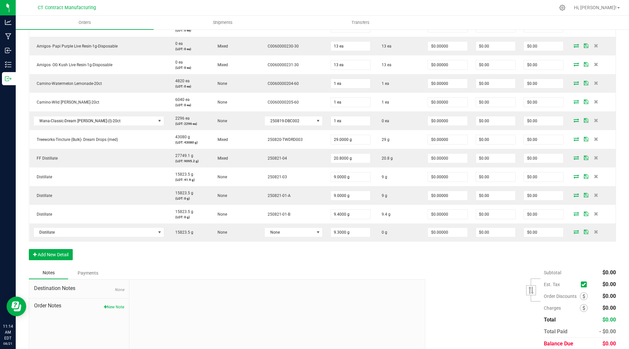
scroll to position [280, 0]
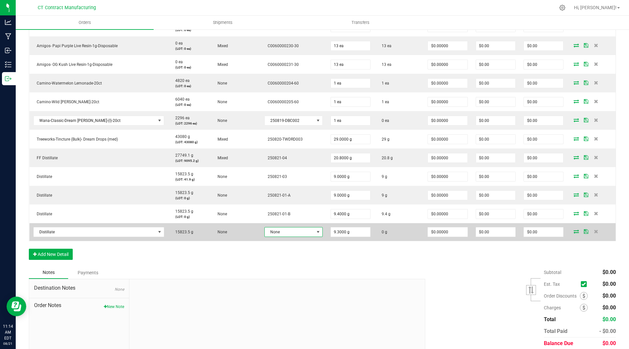
click at [284, 232] on span "None" at bounding box center [289, 231] width 49 height 9
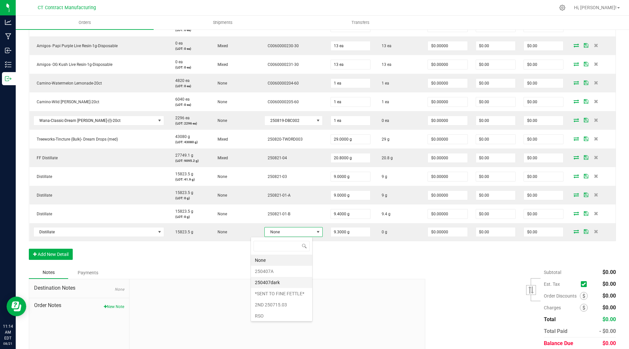
scroll to position [57, 0]
click at [280, 315] on li "250821-01-C" at bounding box center [281, 314] width 61 height 11
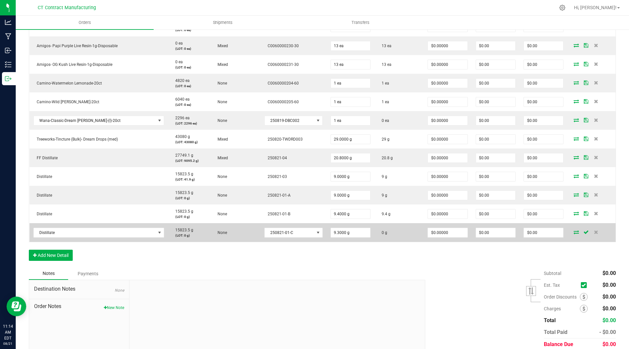
click at [574, 232] on icon at bounding box center [576, 232] width 5 height 4
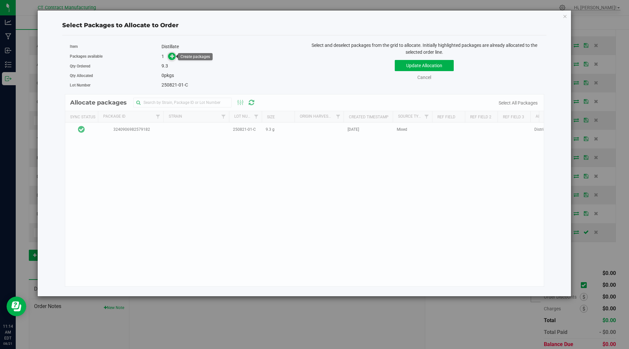
click at [172, 55] on icon at bounding box center [172, 56] width 5 height 5
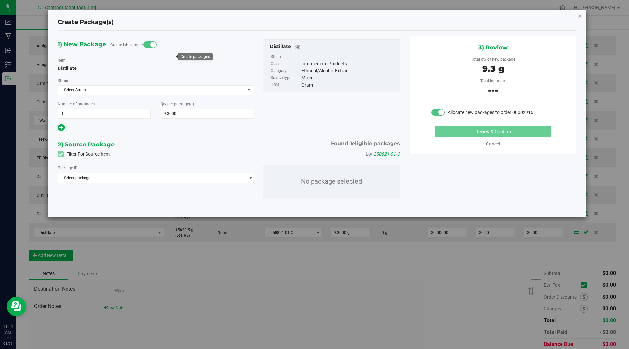
click at [145, 178] on span "Select package" at bounding box center [151, 177] width 187 height 9
click at [142, 205] on li "3240906982579182 ( Distillate )" at bounding box center [155, 204] width 195 height 9
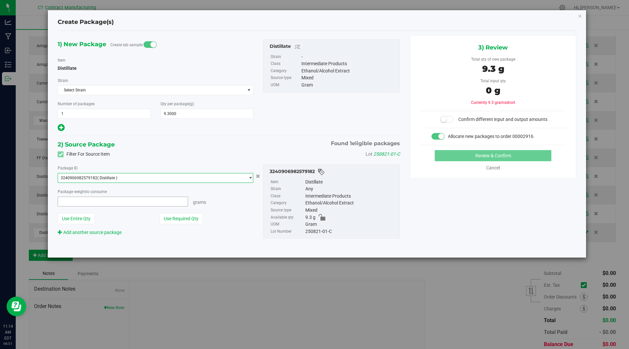
click at [135, 203] on span at bounding box center [123, 202] width 130 height 10
type input "9.3"
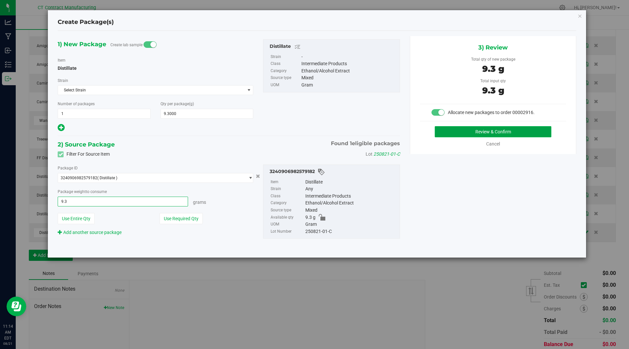
type input "9.3000 g"
click at [494, 131] on button "Review & Confirm" at bounding box center [493, 131] width 117 height 11
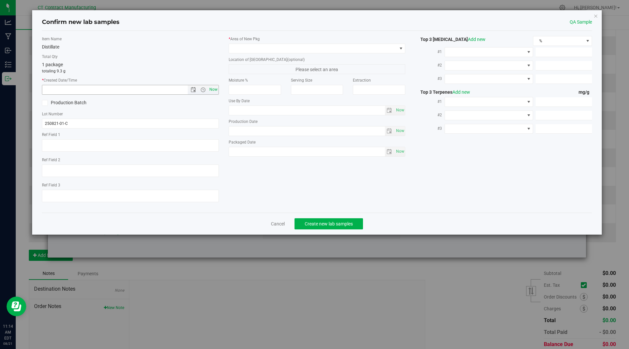
click at [212, 90] on span "Now" at bounding box center [213, 90] width 11 height 10
type input "8/21/2025 11:14 AM"
click at [281, 50] on span at bounding box center [313, 48] width 168 height 9
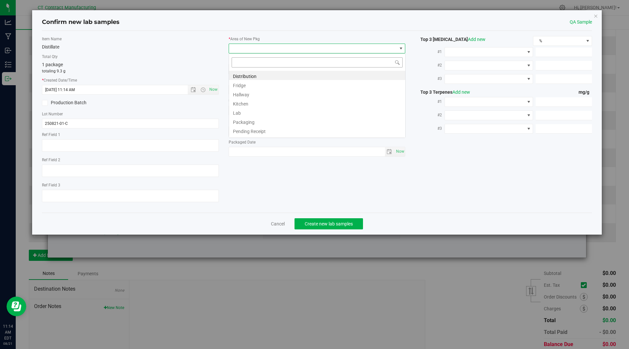
scroll to position [10, 177]
click at [274, 74] on li "Distribution" at bounding box center [317, 75] width 176 height 9
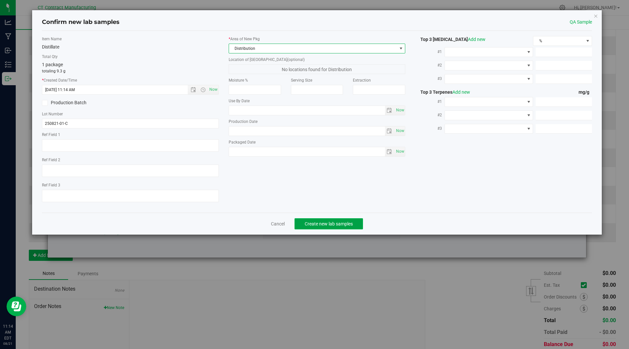
click at [315, 222] on span "Create new lab samples" at bounding box center [329, 223] width 48 height 5
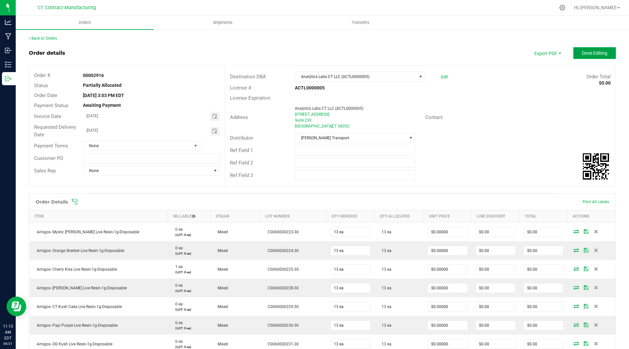
click at [595, 57] on button "Done Editing" at bounding box center [594, 53] width 43 height 12
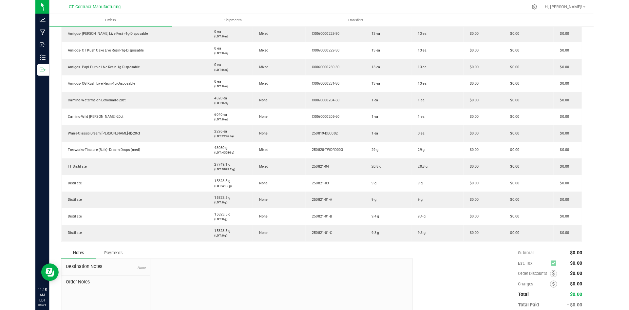
scroll to position [231, 0]
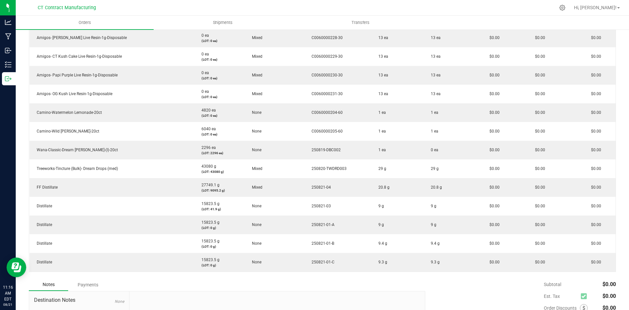
click at [355, 1] on nav "CT Contract Manufacturing Hi, Andy!" at bounding box center [322, 8] width 613 height 16
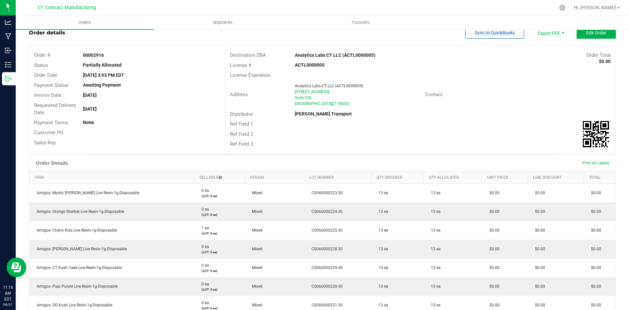
scroll to position [0, 0]
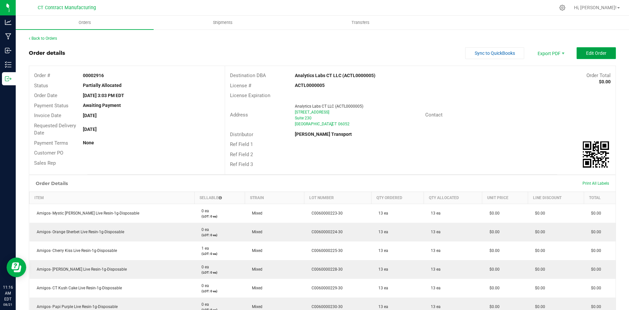
click at [593, 49] on button "Edit Order" at bounding box center [596, 53] width 39 height 12
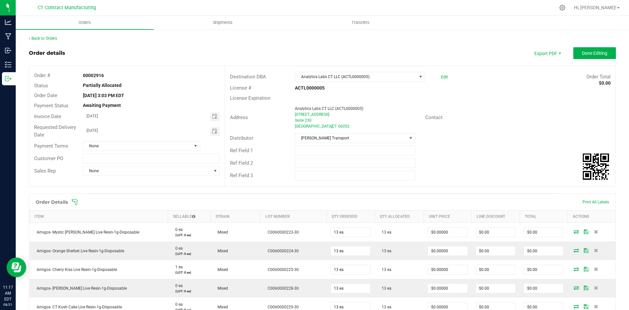
click at [399, 5] on div at bounding box center [336, 7] width 438 height 13
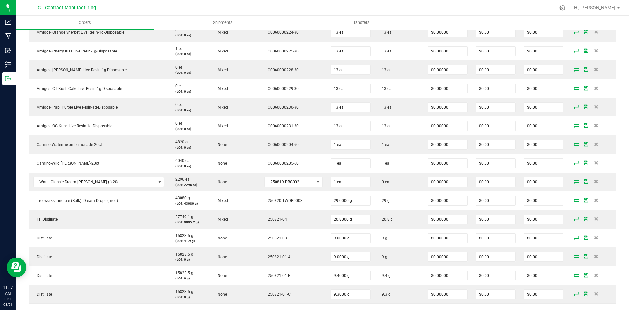
scroll to position [229, 0]
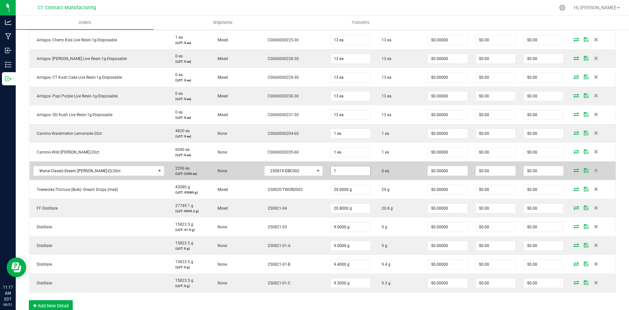
click at [340, 169] on input "1" at bounding box center [350, 170] width 39 height 9
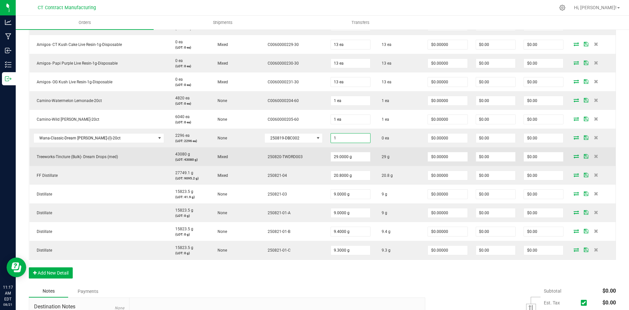
scroll to position [295, 0]
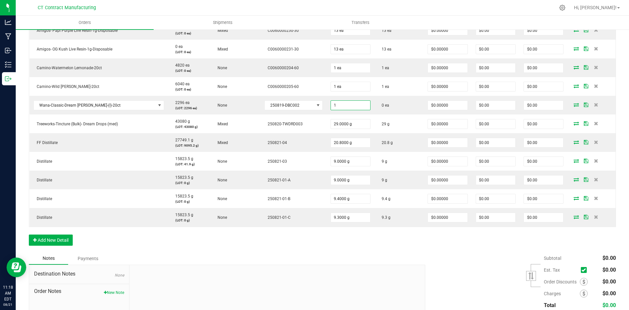
type input "1 ea"
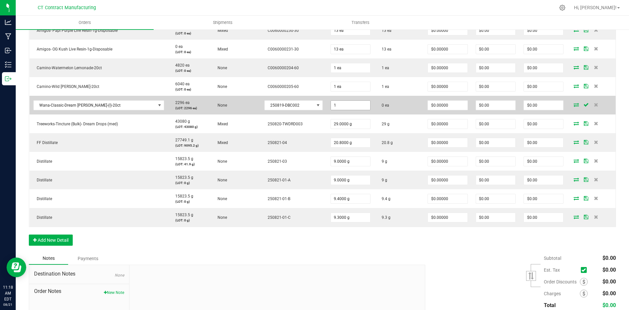
click at [352, 106] on input "1" at bounding box center [350, 105] width 39 height 9
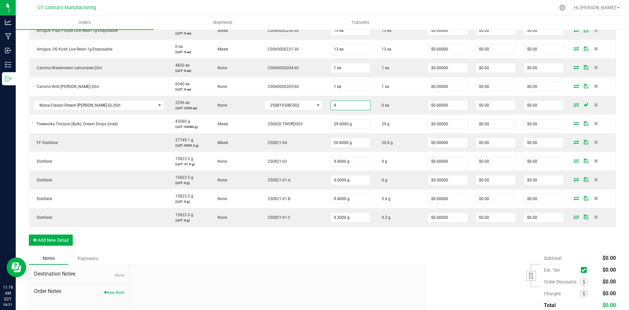
type input "4 ea"
click at [392, 247] on div "Order Details Print All Labels Item Sellable Strain Lot Number Qty Ordered Qty …" at bounding box center [322, 75] width 587 height 354
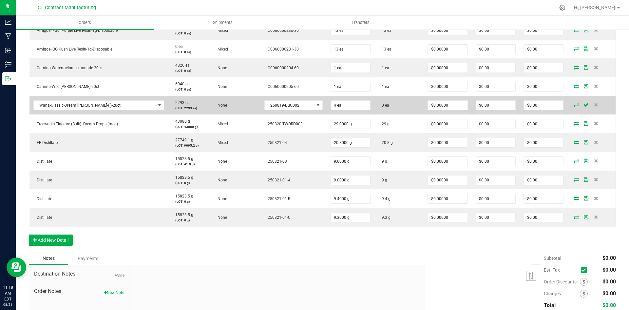
click at [574, 106] on icon at bounding box center [576, 105] width 5 height 4
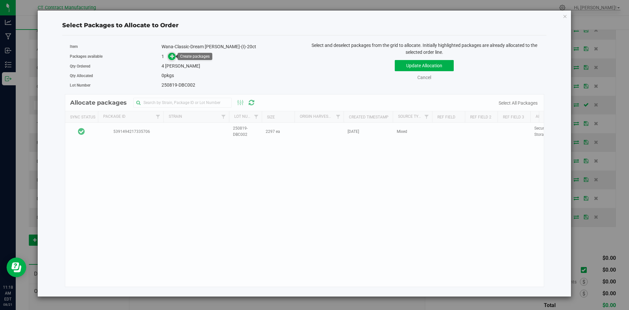
click at [171, 55] on icon at bounding box center [173, 56] width 6 height 6
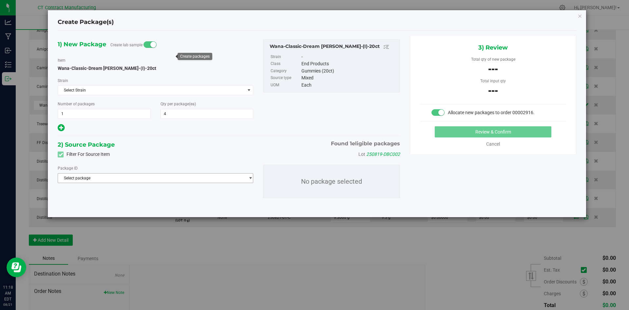
click at [141, 175] on span "Select package" at bounding box center [151, 177] width 187 height 9
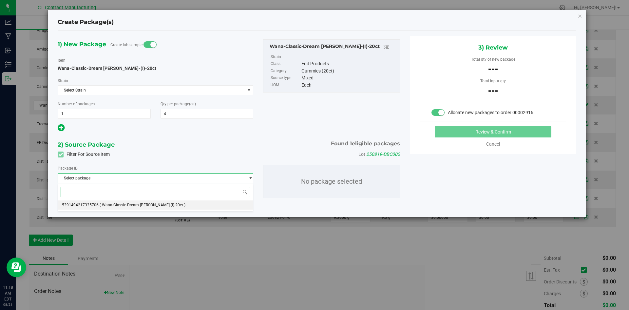
click at [136, 209] on li "5391494217335706 ( Wana-Classic-Dream Berry-(I)-20ct )" at bounding box center [155, 204] width 195 height 9
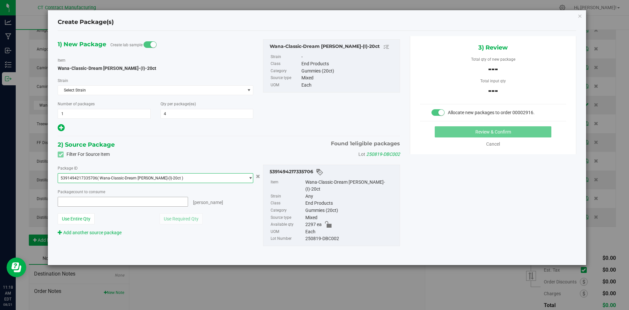
click at [93, 203] on span at bounding box center [123, 202] width 130 height 10
type input "4"
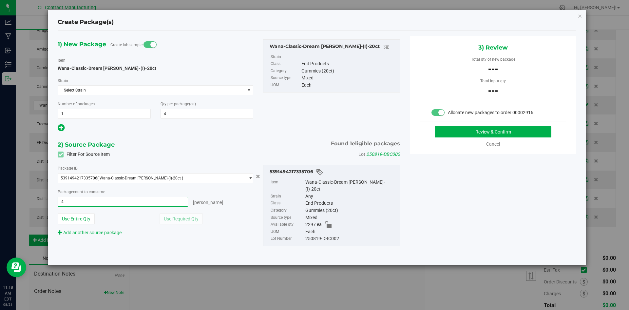
type input "4 ea"
click at [447, 203] on div "1) New Package Create lab sample Item Wana-Classic-Dream Berry-(I)-20ct Strain …" at bounding box center [317, 147] width 529 height 223
click at [456, 134] on button "Review & Confirm" at bounding box center [493, 131] width 117 height 11
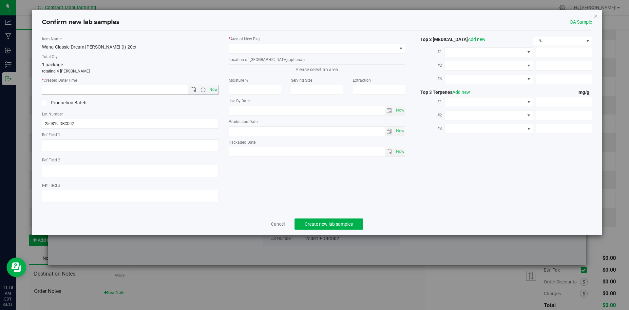
click at [213, 90] on span "Now" at bounding box center [213, 90] width 11 height 10
type input "8/21/2025 11:18 AM"
click at [238, 49] on span at bounding box center [313, 48] width 168 height 9
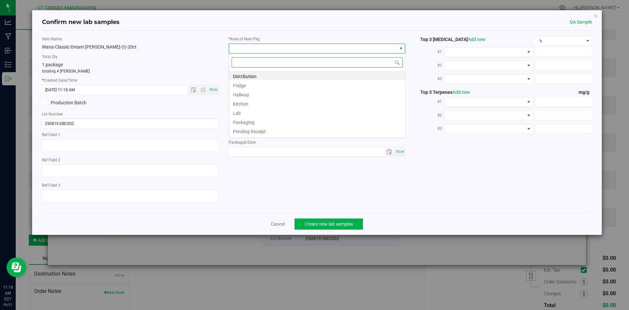
scroll to position [10, 177]
click at [242, 76] on li "Distribution" at bounding box center [317, 75] width 176 height 9
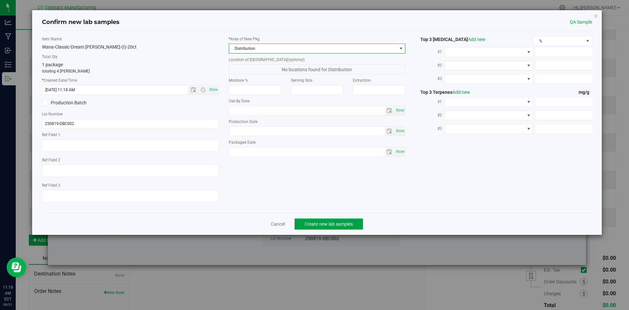
click at [335, 227] on button "Create new lab samples" at bounding box center [329, 223] width 68 height 11
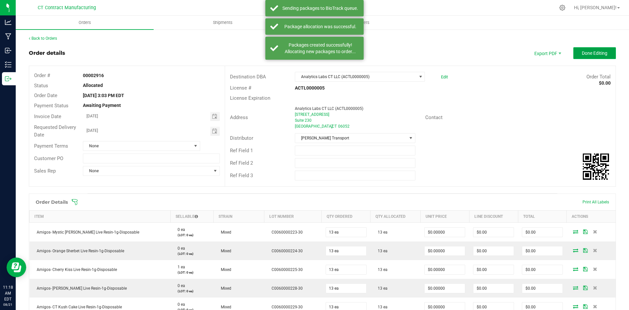
click at [582, 53] on span "Done Editing" at bounding box center [595, 52] width 26 height 5
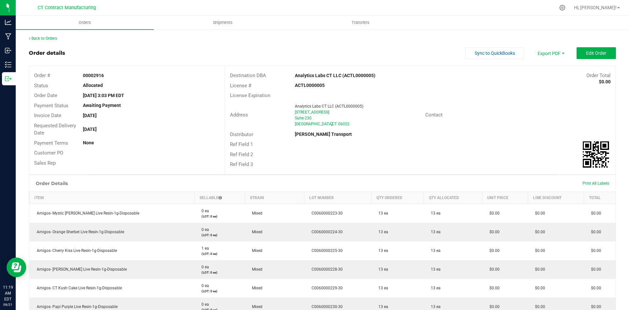
click at [481, 11] on div at bounding box center [336, 7] width 438 height 13
click at [233, 25] on span "Shipments" at bounding box center [222, 23] width 37 height 6
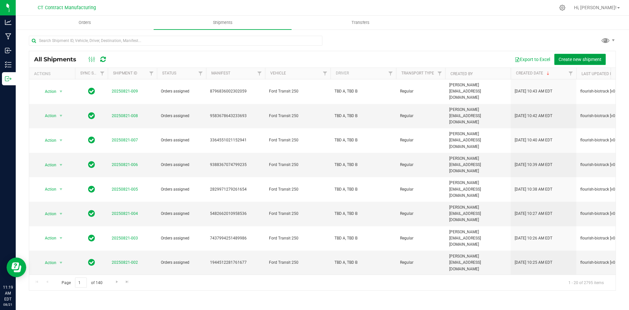
click at [568, 56] on button "Create new shipment" at bounding box center [579, 59] width 51 height 11
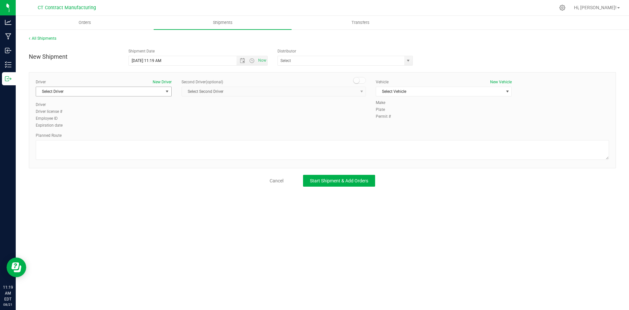
click at [166, 91] on span "select" at bounding box center [167, 91] width 5 height 5
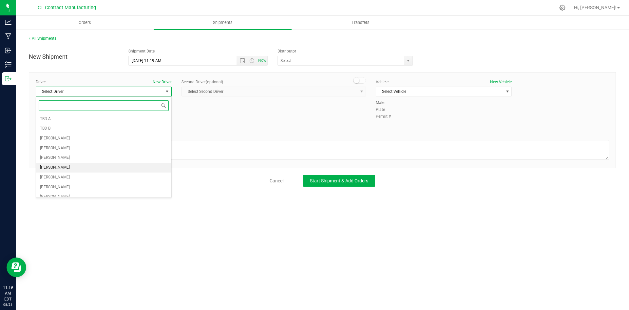
scroll to position [132, 0]
click at [89, 174] on li "Ben Smith" at bounding box center [103, 172] width 135 height 10
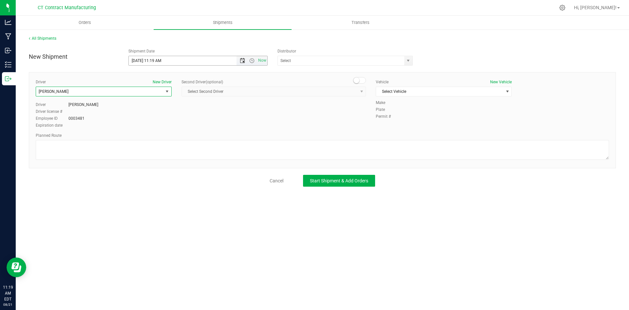
click at [244, 61] on span "Open the date view" at bounding box center [242, 60] width 5 height 5
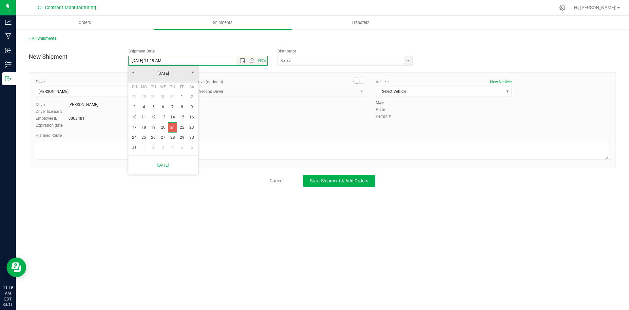
click at [172, 127] on link "21" at bounding box center [173, 127] width 10 height 10
click at [250, 62] on span "Open the time view" at bounding box center [251, 60] width 5 height 5
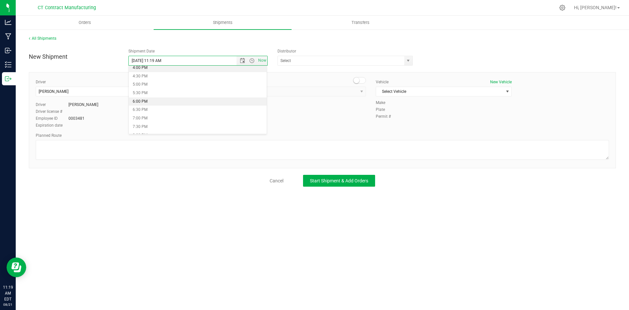
scroll to position [262, 0]
click at [147, 94] on li "5:00 PM" at bounding box center [198, 95] width 138 height 9
type input "8/21/2025 5:00 PM"
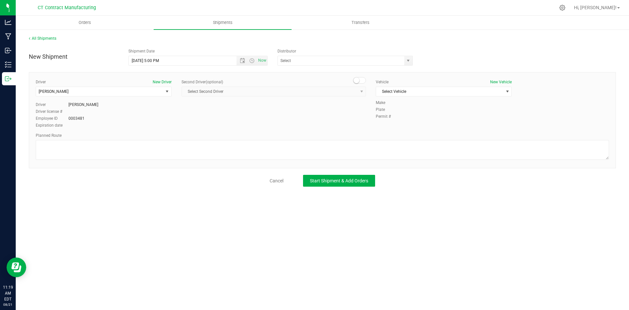
click at [363, 79] on span at bounding box center [359, 80] width 13 height 7
click at [359, 91] on span "select" at bounding box center [361, 91] width 5 height 5
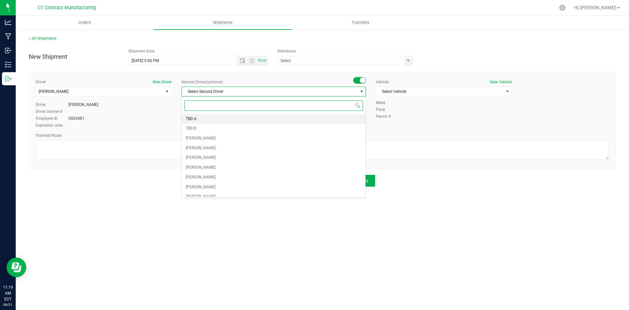
click at [226, 119] on li "TBD A" at bounding box center [274, 119] width 184 height 10
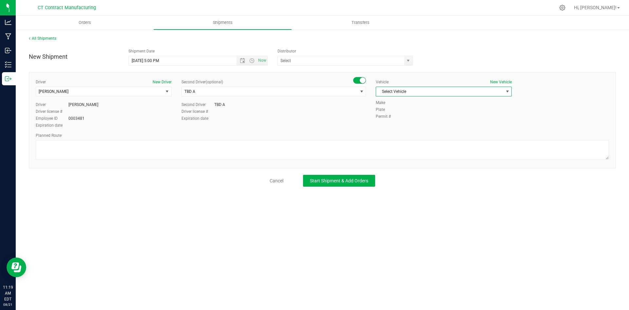
click at [392, 91] on span "Select Vehicle" at bounding box center [439, 91] width 127 height 9
drag, startPoint x: 393, startPoint y: 111, endPoint x: 393, endPoint y: 101, distance: 10.5
click at [393, 101] on ul "Analytics Labs Ford Transit 250 MMM Transport NE Labs" at bounding box center [443, 117] width 135 height 39
click at [393, 101] on li "Analytics Labs" at bounding box center [443, 103] width 135 height 10
click at [301, 151] on textarea at bounding box center [322, 150] width 573 height 20
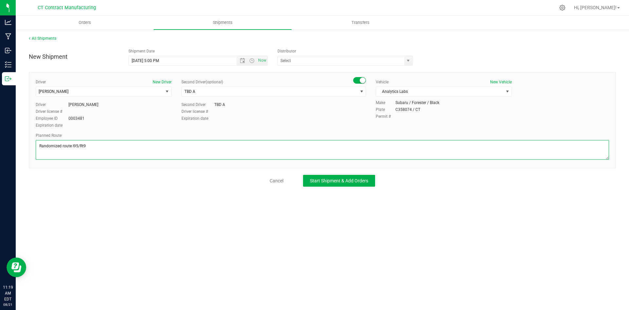
type textarea "Randomized route I95/Rt9"
click at [462, 8] on div at bounding box center [336, 7] width 438 height 13
click at [384, 3] on div at bounding box center [336, 7] width 438 height 13
click at [325, 183] on span "Start Shipment & Add Orders" at bounding box center [339, 180] width 58 height 5
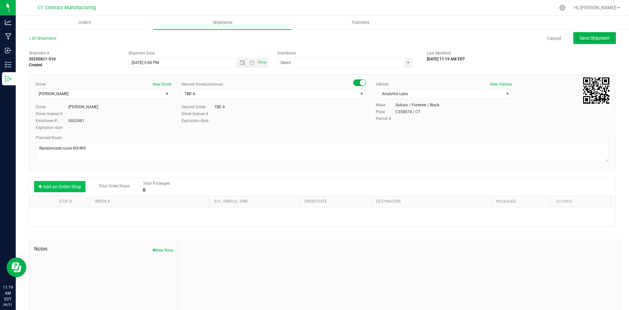
click at [56, 184] on button "Add an Order/Stop" at bounding box center [59, 186] width 51 height 11
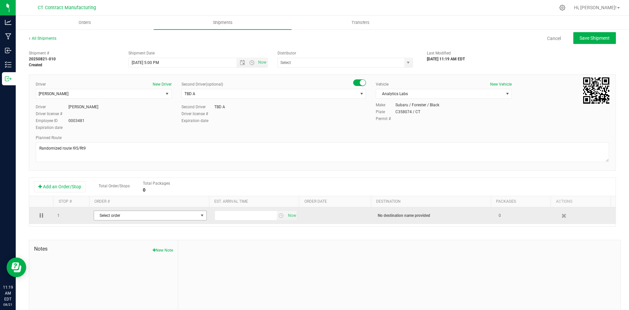
click at [110, 215] on span "Select order" at bounding box center [146, 215] width 104 height 9
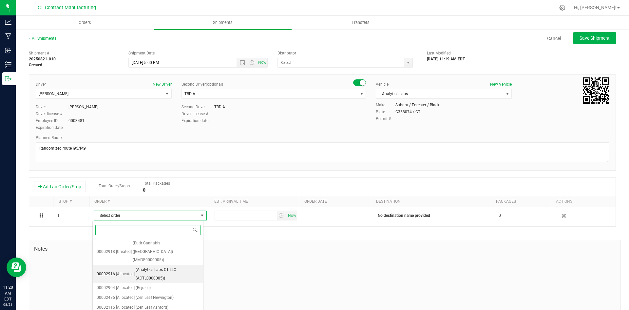
click at [177, 265] on span "(Analytics Labs CT LLC (ACTL0000005))" at bounding box center [168, 273] width 64 height 17
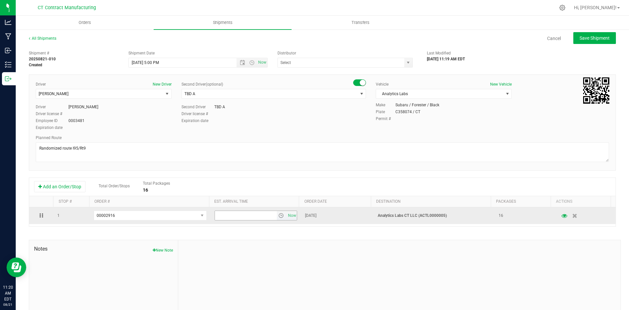
click at [279, 216] on span "select" at bounding box center [281, 215] width 5 height 5
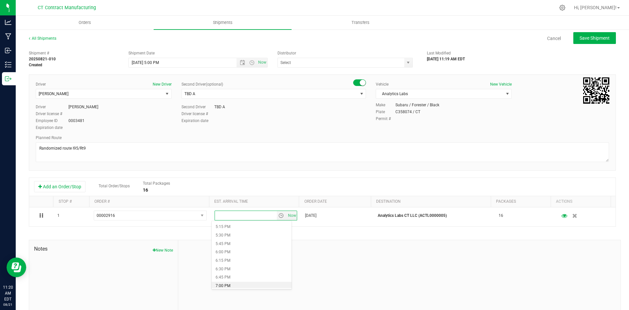
scroll to position [590, 0]
click at [231, 244] on li "6:00 PM" at bounding box center [252, 243] width 80 height 9
click at [462, 136] on div "Planned Route" at bounding box center [322, 138] width 573 height 6
click at [580, 37] on span "Save Shipment" at bounding box center [595, 37] width 30 height 5
type input "8/21/2025 9:00 PM"
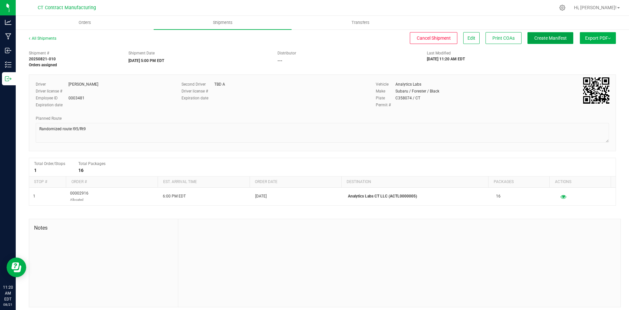
click at [540, 36] on span "Create Manifest" at bounding box center [550, 37] width 32 height 5
click at [536, 34] on button "Ship Transfer" at bounding box center [552, 38] width 43 height 12
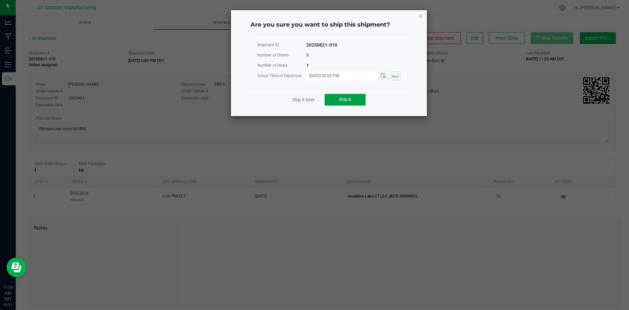
click at [346, 102] on span "Ship it" at bounding box center [345, 99] width 12 height 5
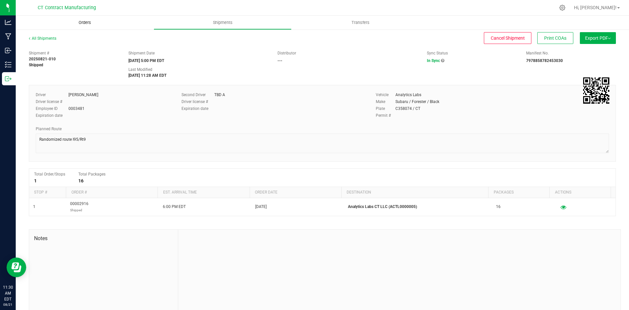
click at [79, 20] on span "Orders" at bounding box center [85, 23] width 30 height 6
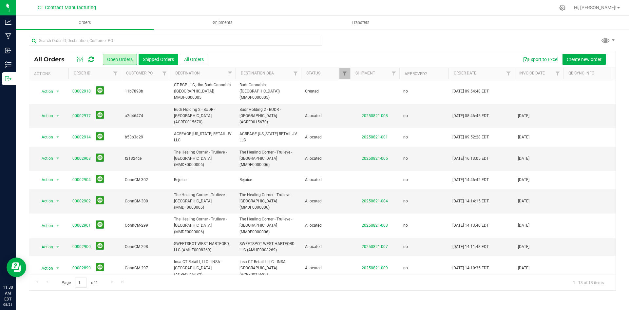
click at [159, 59] on button "Shipped Orders" at bounding box center [159, 59] width 40 height 11
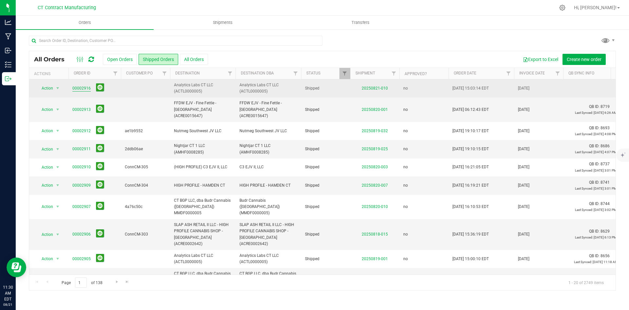
click at [82, 89] on link "00002916" at bounding box center [81, 88] width 18 height 6
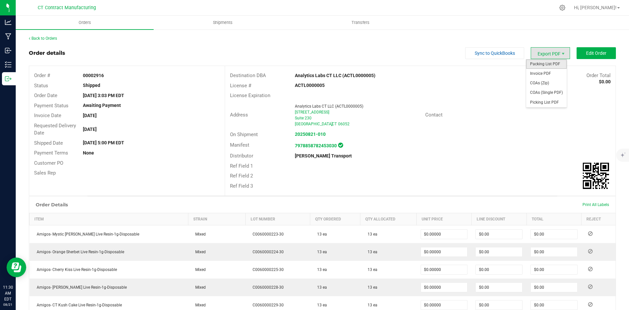
click at [556, 64] on span "Packing List PDF" at bounding box center [546, 64] width 41 height 10
click at [48, 38] on link "Back to Orders" at bounding box center [43, 38] width 28 height 5
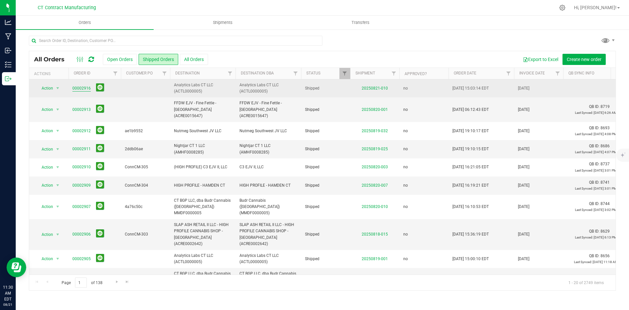
click at [81, 87] on link "00002916" at bounding box center [81, 88] width 18 height 6
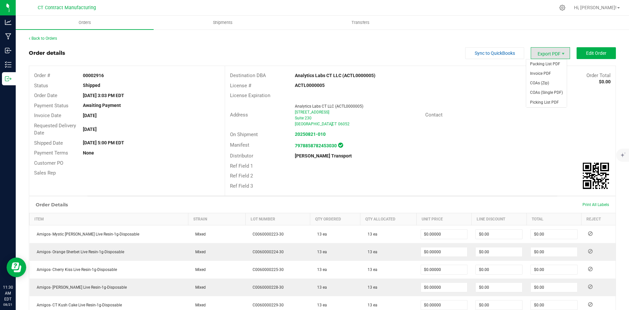
click at [553, 56] on span "Export PDF" at bounding box center [550, 53] width 39 height 12
click at [554, 67] on span "Packing List PDF" at bounding box center [546, 64] width 41 height 10
click at [41, 38] on link "Back to Orders" at bounding box center [43, 38] width 28 height 5
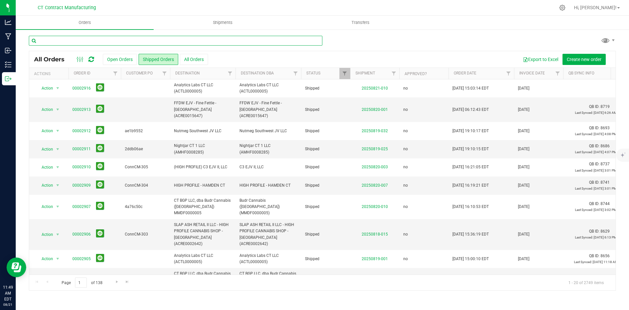
click at [78, 41] on input "text" at bounding box center [176, 41] width 294 height 10
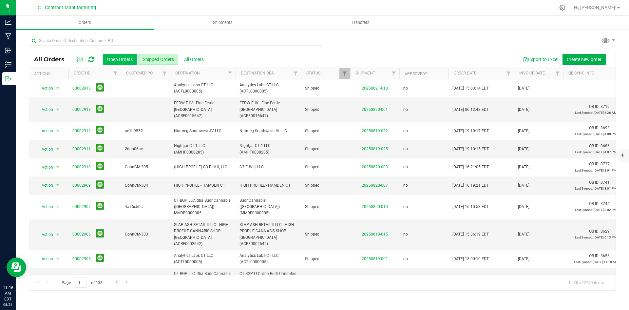
click at [133, 57] on button "Open Orders" at bounding box center [120, 59] width 34 height 11
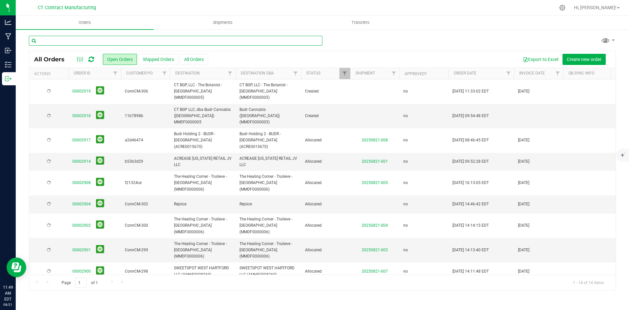
click at [66, 41] on input "text" at bounding box center [176, 41] width 294 height 10
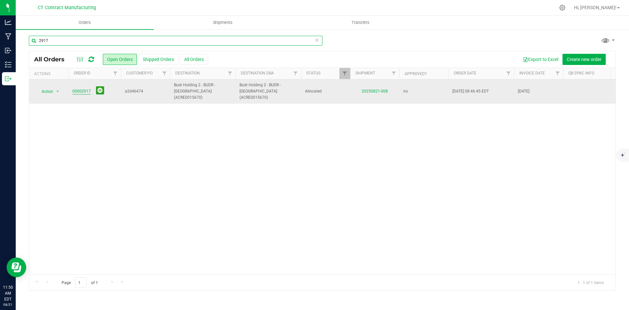
type input "2917"
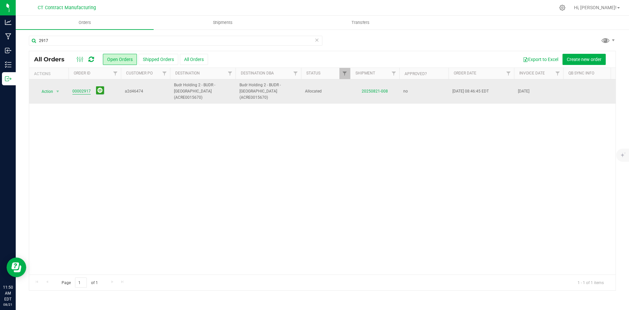
click at [81, 89] on link "00002917" at bounding box center [81, 91] width 18 height 6
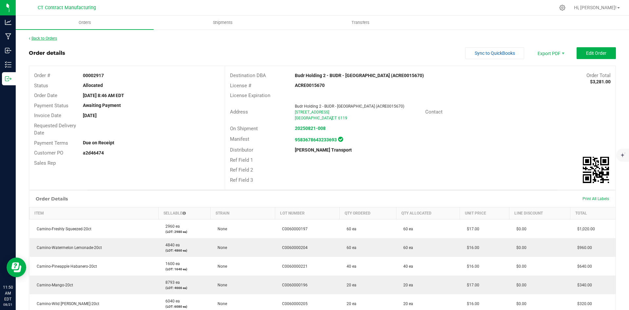
click at [54, 38] on link "Back to Orders" at bounding box center [43, 38] width 28 height 5
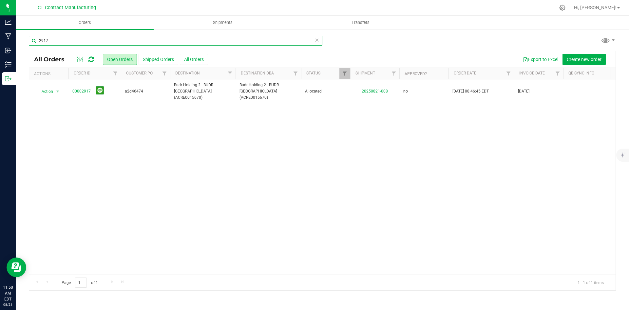
click at [71, 41] on input "2917" at bounding box center [176, 41] width 294 height 10
click at [150, 2] on div at bounding box center [336, 7] width 438 height 13
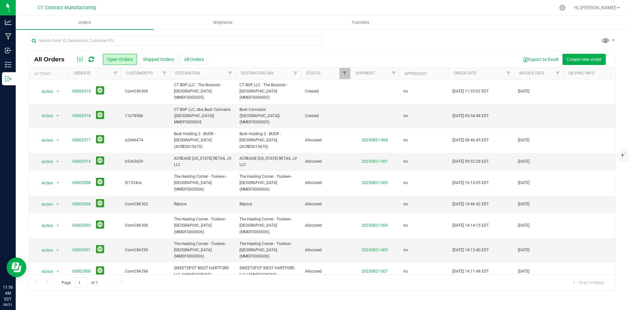
click at [150, 2] on div at bounding box center [336, 7] width 438 height 13
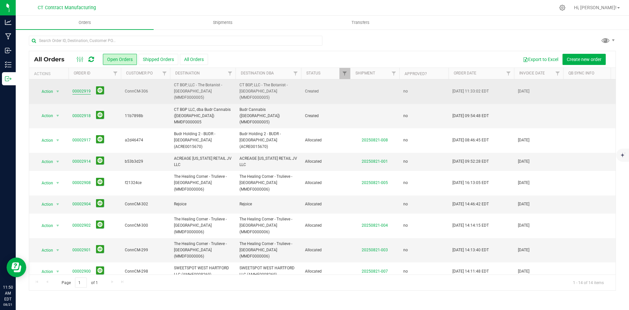
click at [87, 88] on link "00002919" at bounding box center [81, 91] width 18 height 6
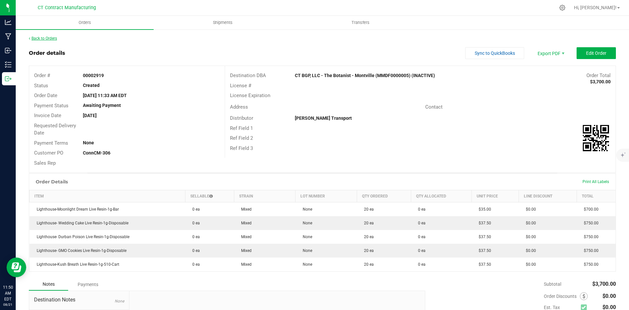
click at [44, 37] on link "Back to Orders" at bounding box center [43, 38] width 28 height 5
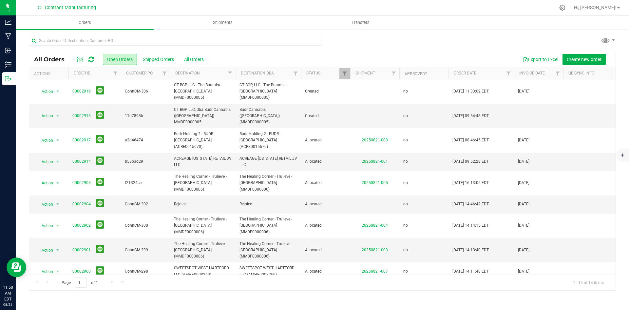
click at [226, 4] on div at bounding box center [336, 7] width 438 height 13
